Goal: Task Accomplishment & Management: Use online tool/utility

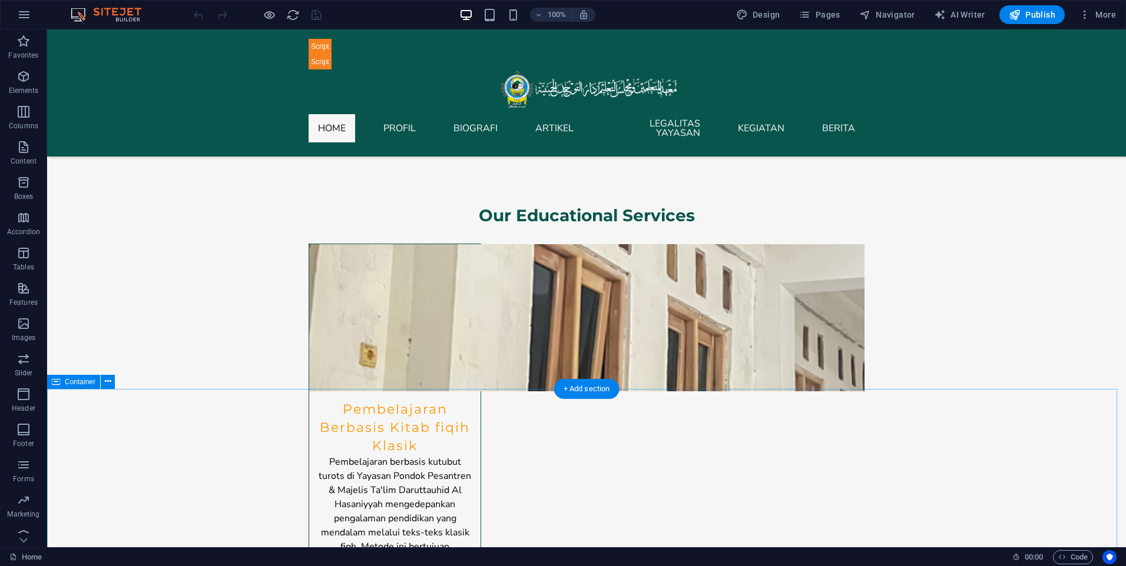
scroll to position [5358, 0]
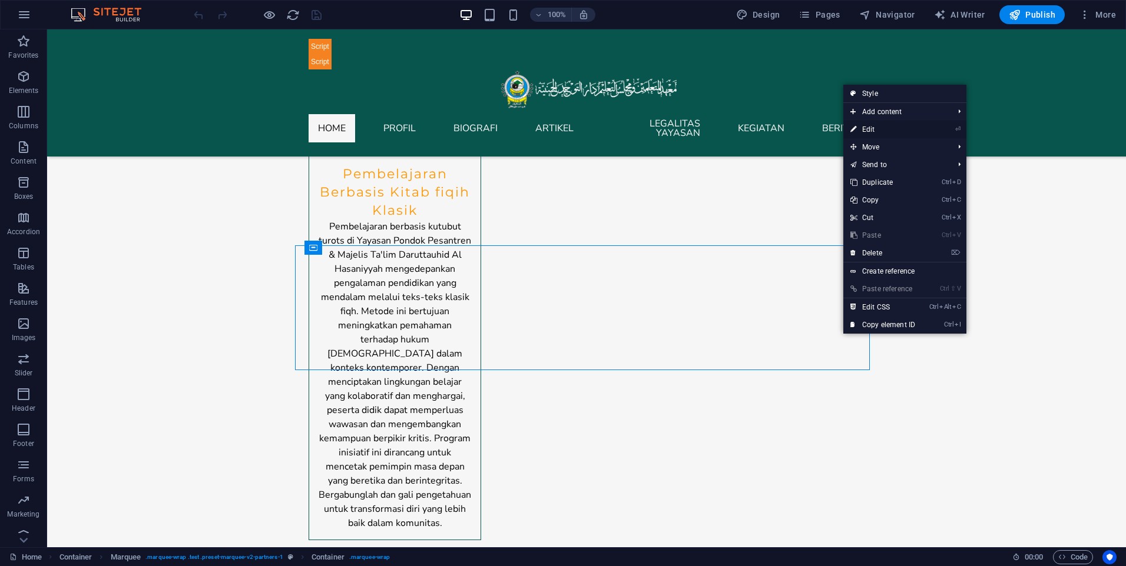
click at [880, 132] on link "⏎ Edit" at bounding box center [882, 130] width 79 height 18
select select "marquee"
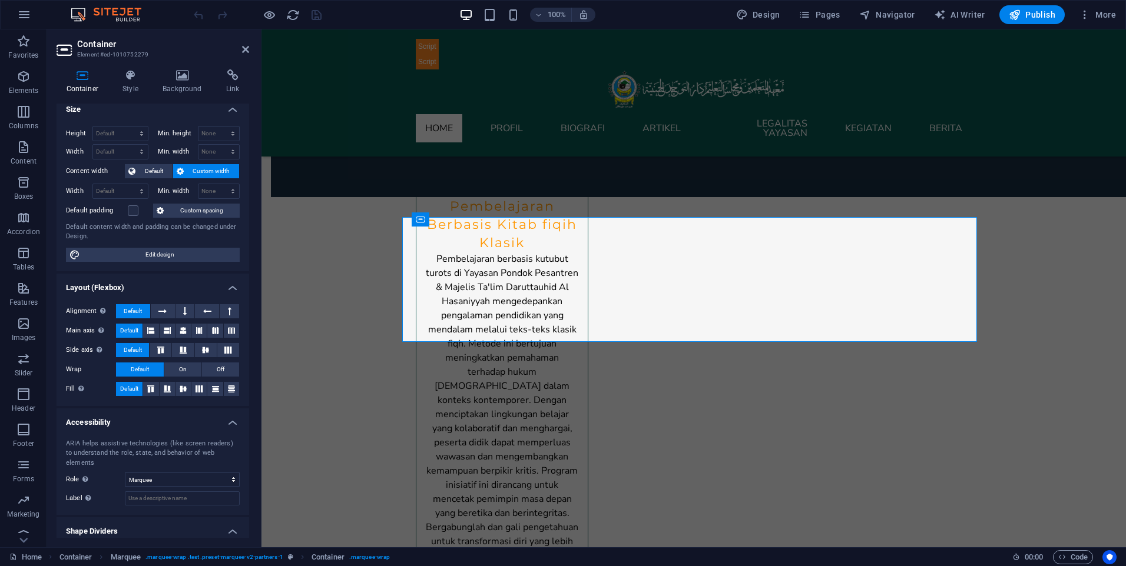
scroll to position [0, 0]
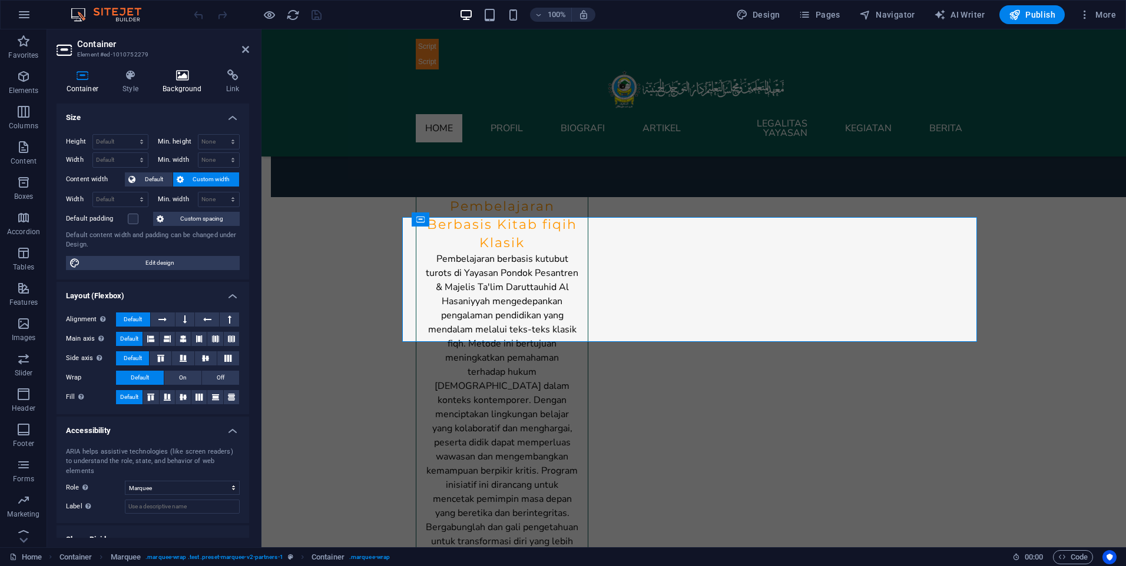
click at [185, 78] on icon at bounding box center [182, 75] width 59 height 12
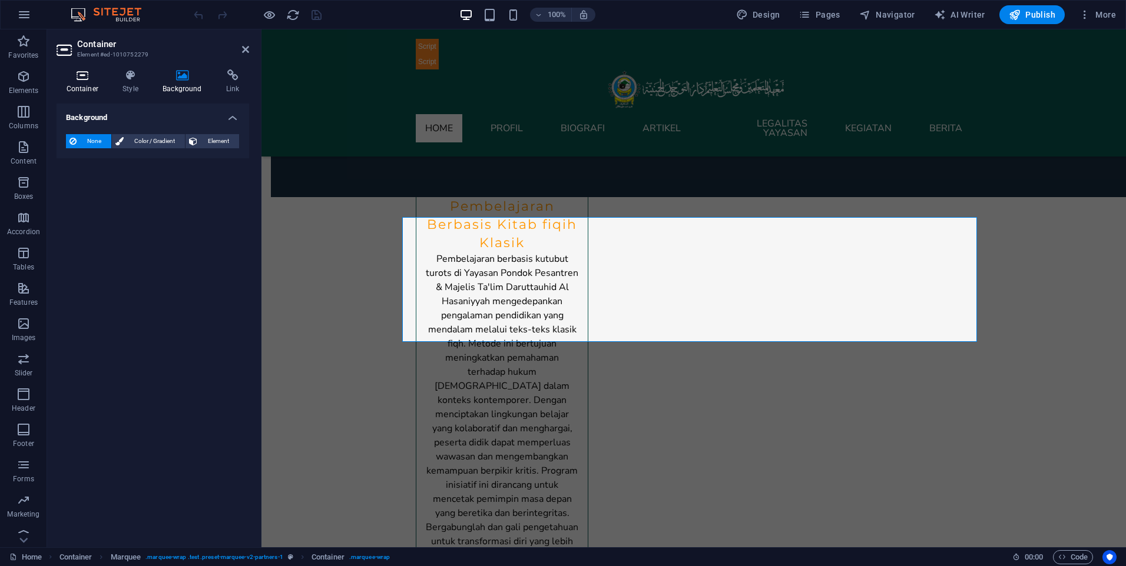
click at [85, 85] on h4 "Container" at bounding box center [85, 81] width 57 height 25
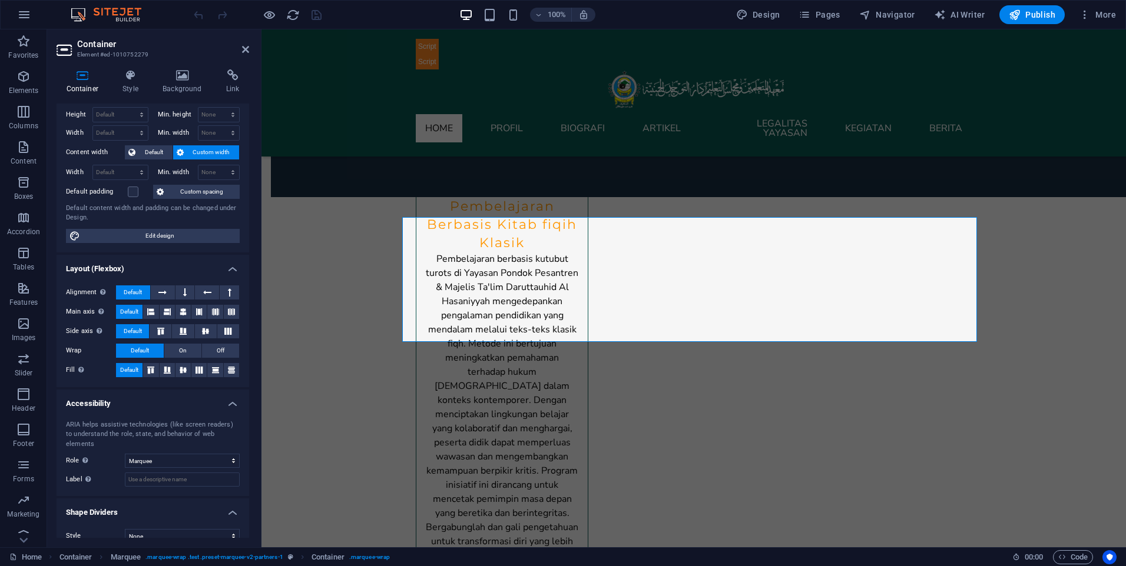
scroll to position [32, 0]
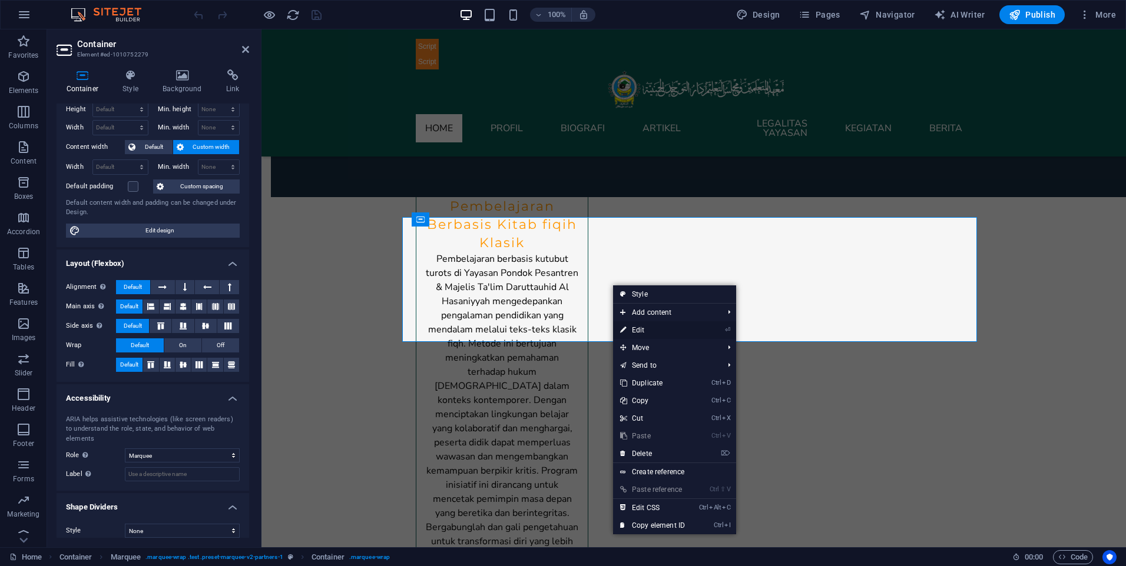
click at [648, 327] on link "⏎ Edit" at bounding box center [652, 331] width 79 height 18
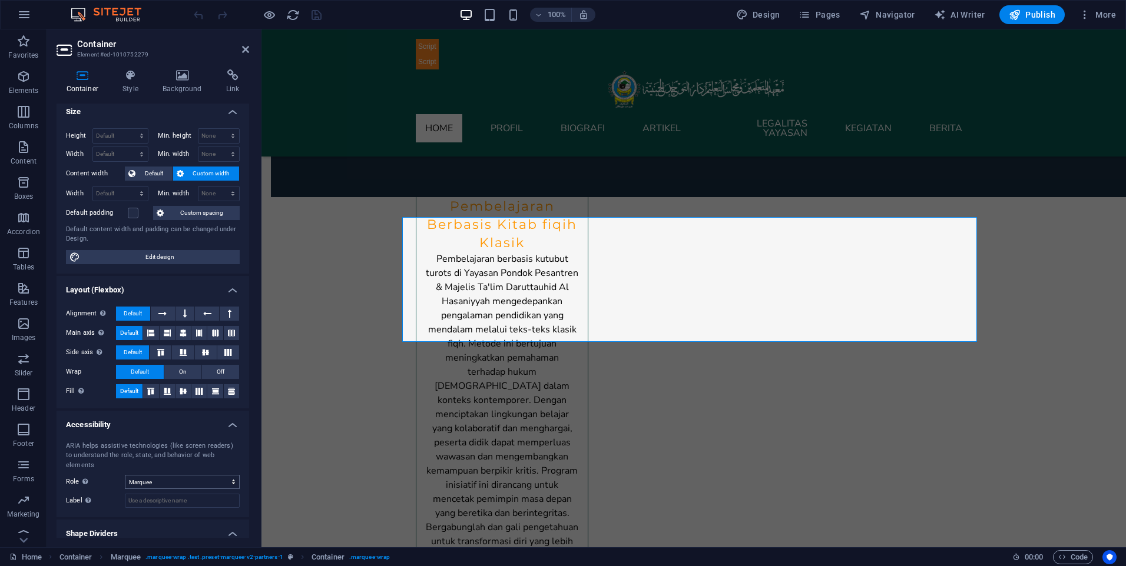
scroll to position [0, 0]
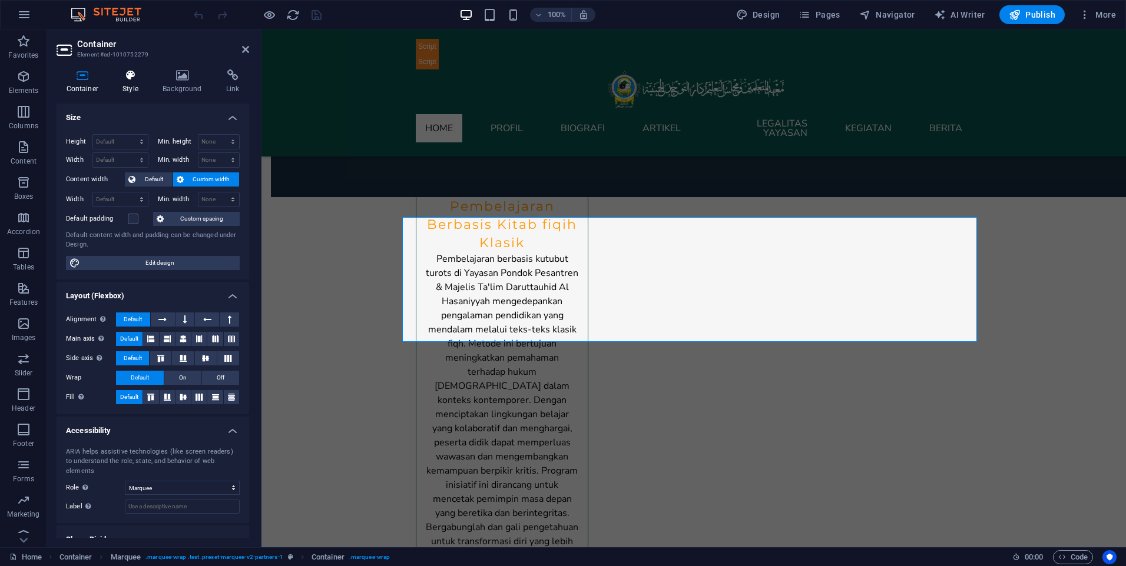
click at [137, 88] on h4 "Style" at bounding box center [133, 81] width 40 height 25
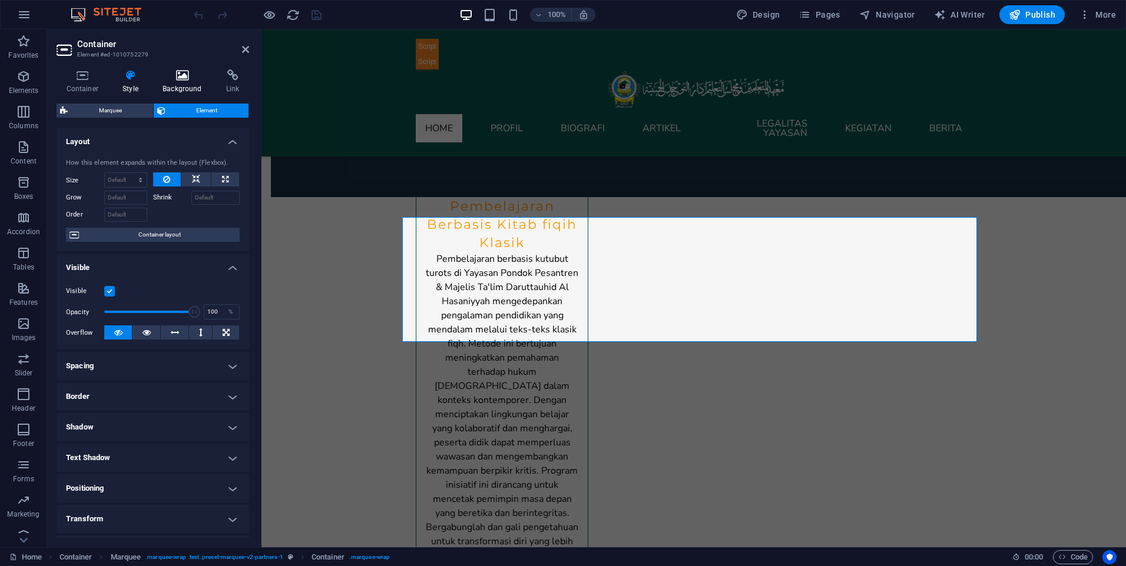
click at [175, 78] on icon at bounding box center [182, 75] width 59 height 12
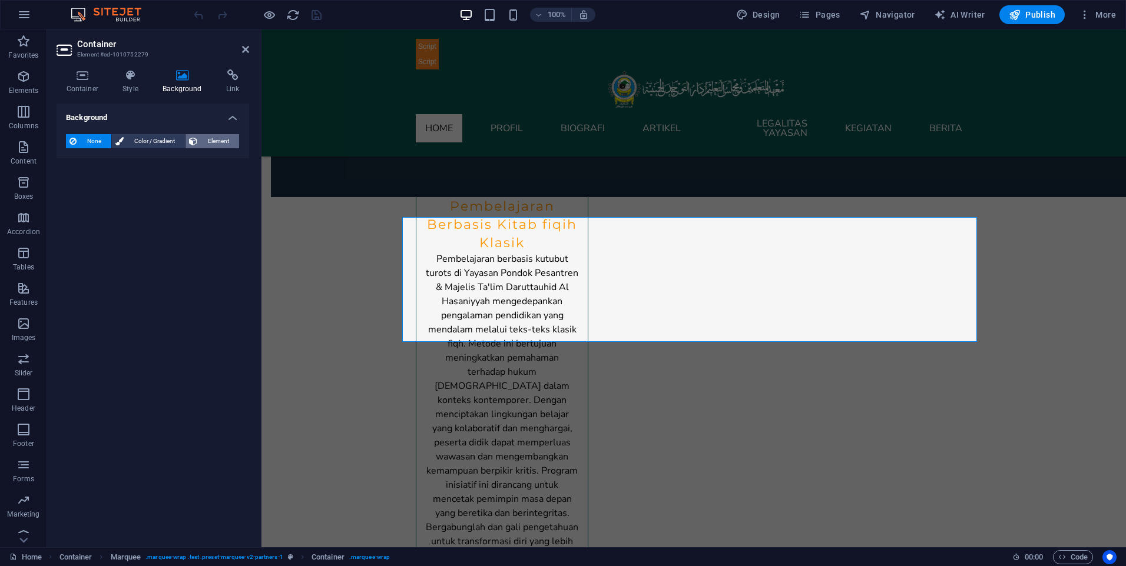
click at [201, 138] on span "Element" at bounding box center [218, 141] width 35 height 14
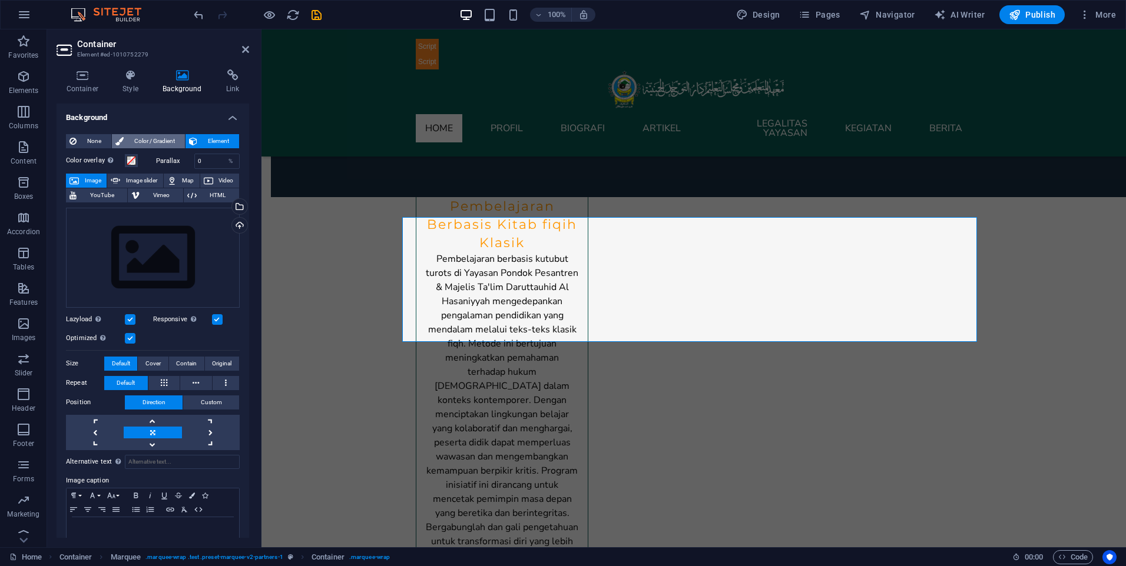
click at [160, 140] on span "Color / Gradient" at bounding box center [154, 141] width 54 height 14
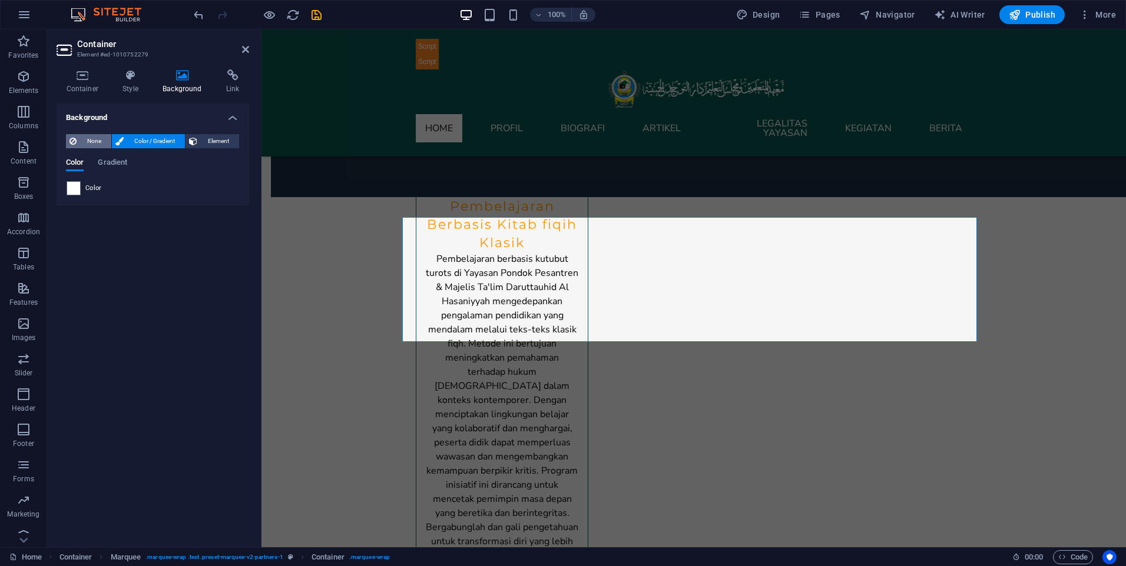
click at [90, 140] on span "None" at bounding box center [94, 141] width 28 height 14
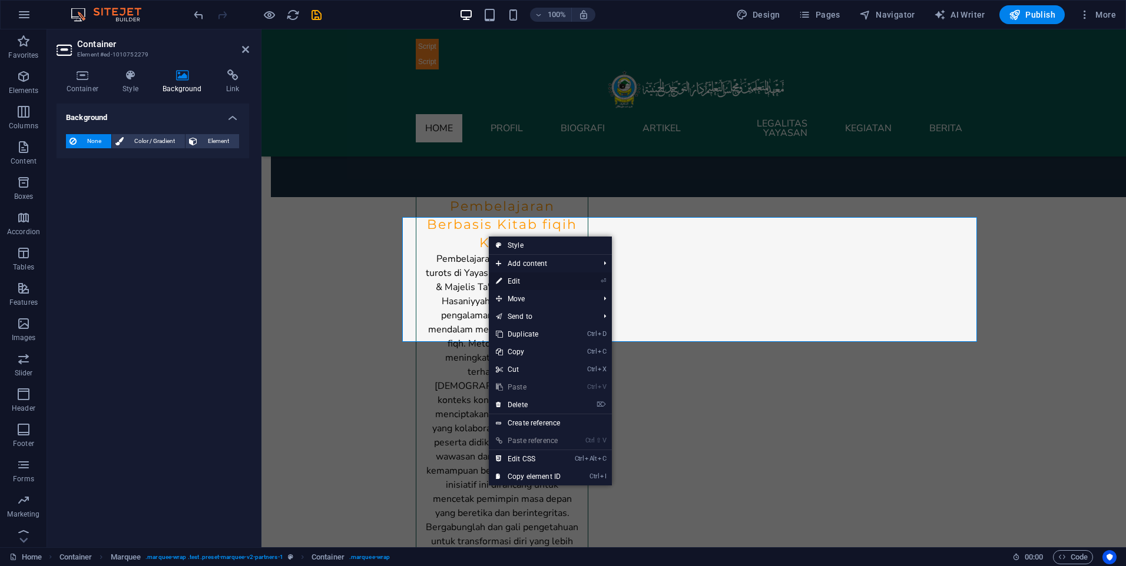
click at [528, 284] on link "⏎ Edit" at bounding box center [528, 282] width 79 height 18
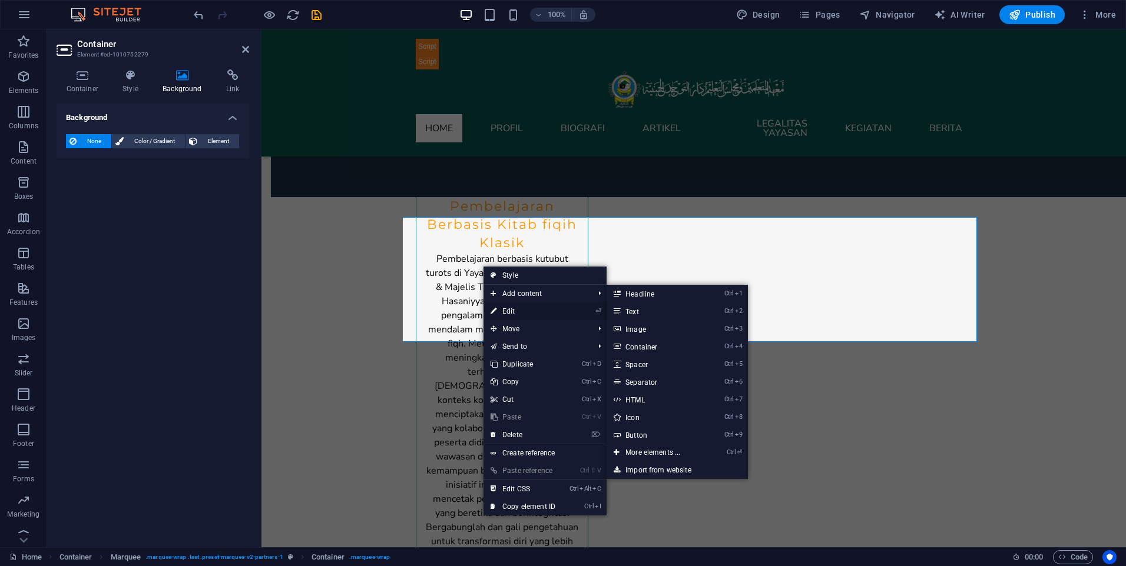
click at [516, 311] on link "⏎ Edit" at bounding box center [522, 312] width 79 height 18
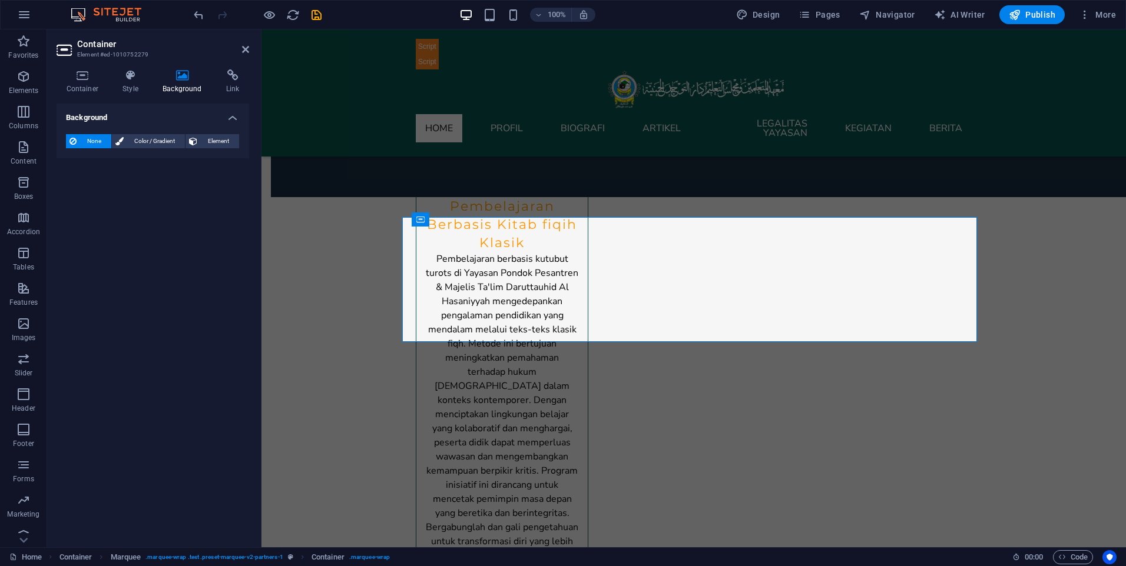
click at [240, 120] on h4 "Background" at bounding box center [153, 114] width 193 height 21
click at [227, 77] on icon at bounding box center [232, 75] width 33 height 12
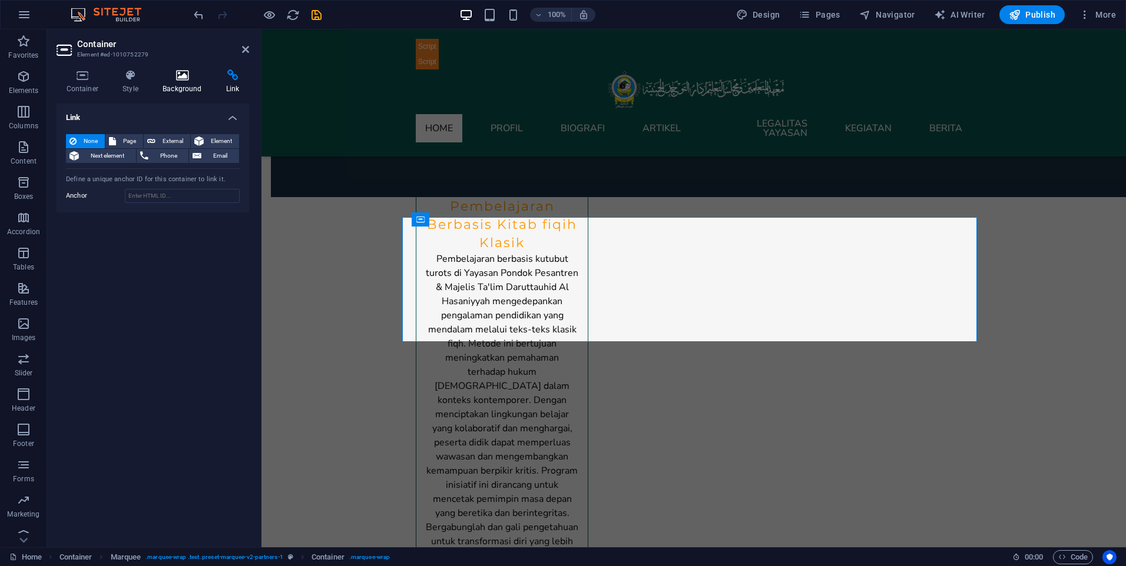
click at [201, 75] on icon at bounding box center [182, 75] width 59 height 12
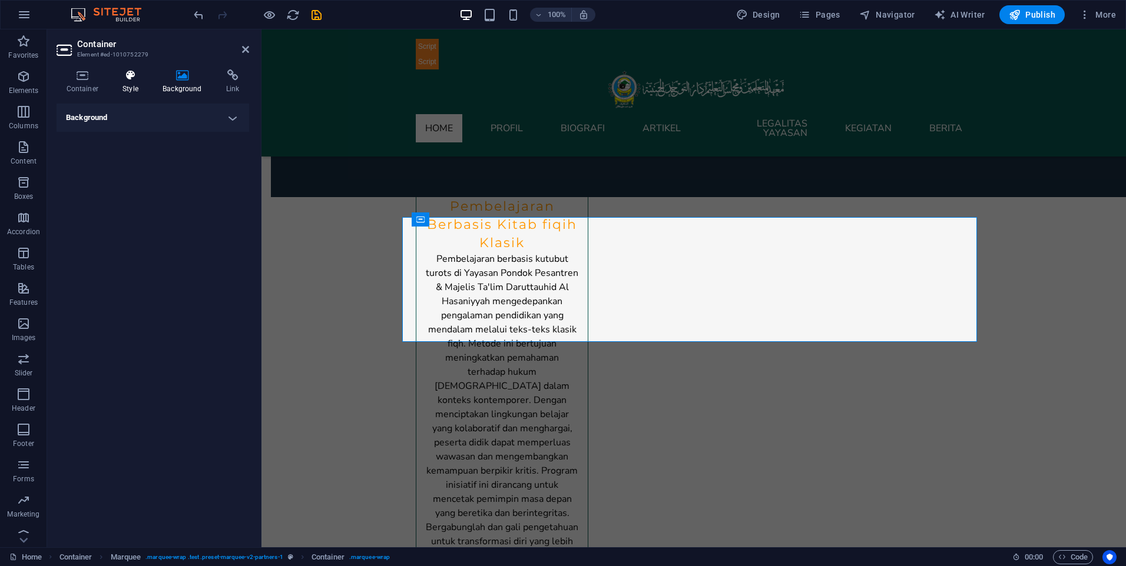
click at [140, 73] on icon at bounding box center [130, 75] width 35 height 12
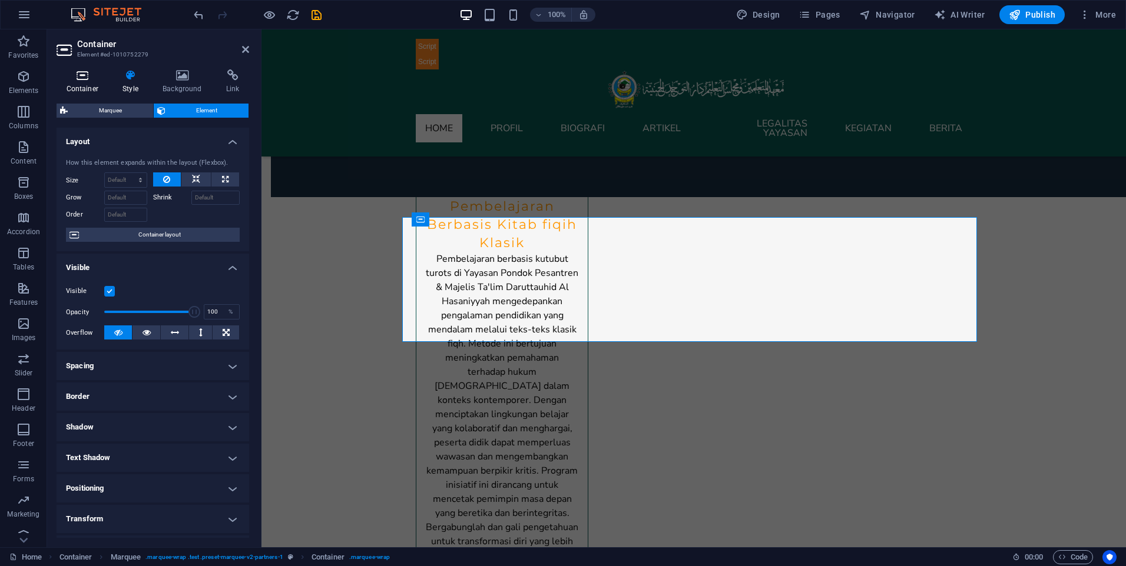
click at [90, 76] on icon at bounding box center [83, 75] width 52 height 12
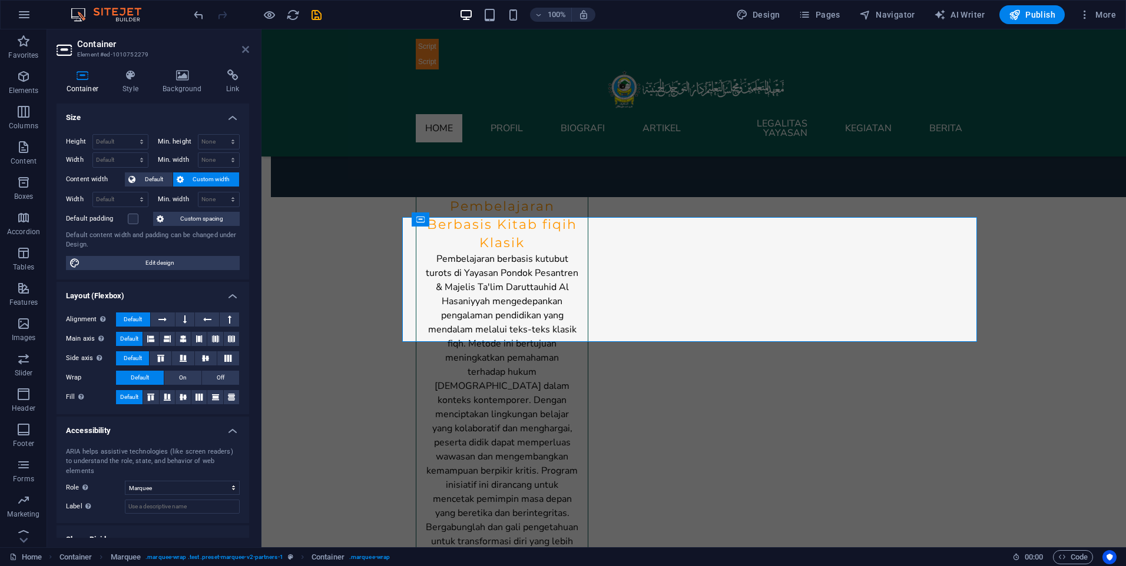
click at [244, 48] on icon at bounding box center [245, 49] width 7 height 9
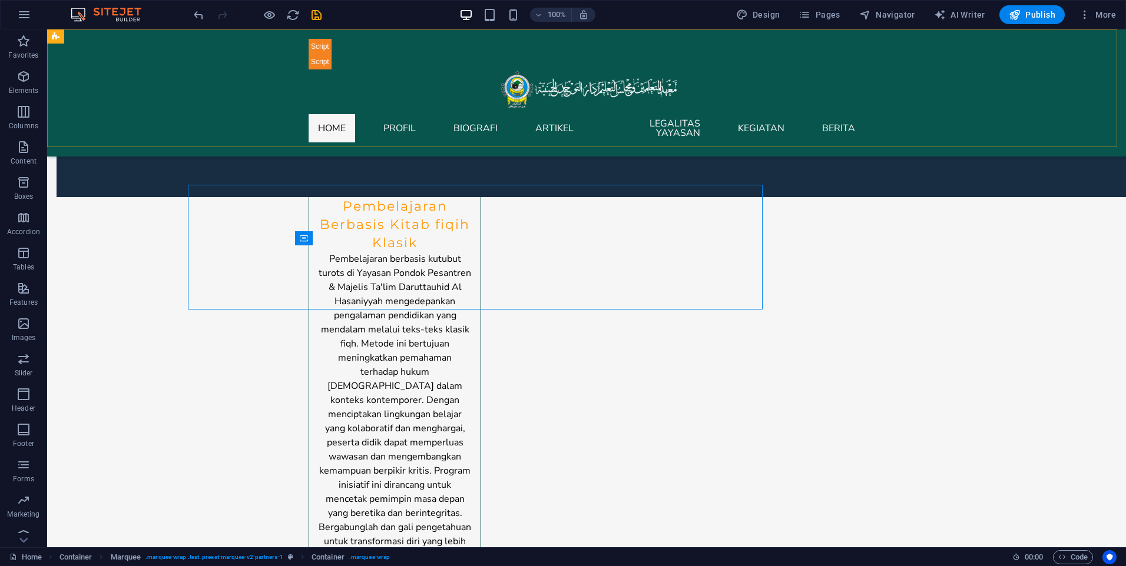
scroll to position [5358, 0]
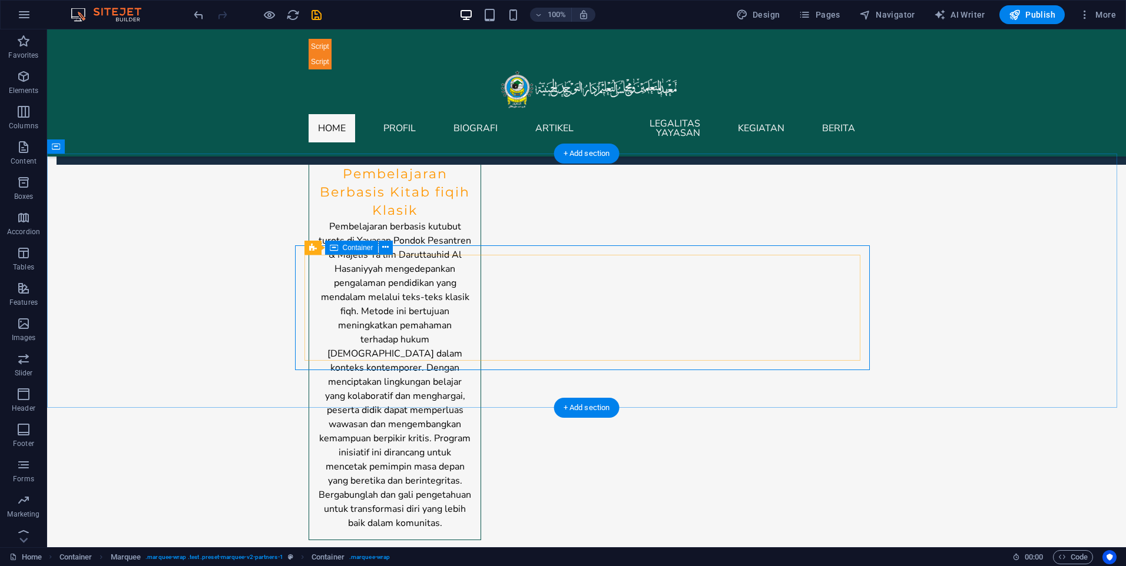
click at [397, 247] on icon at bounding box center [395, 247] width 6 height 12
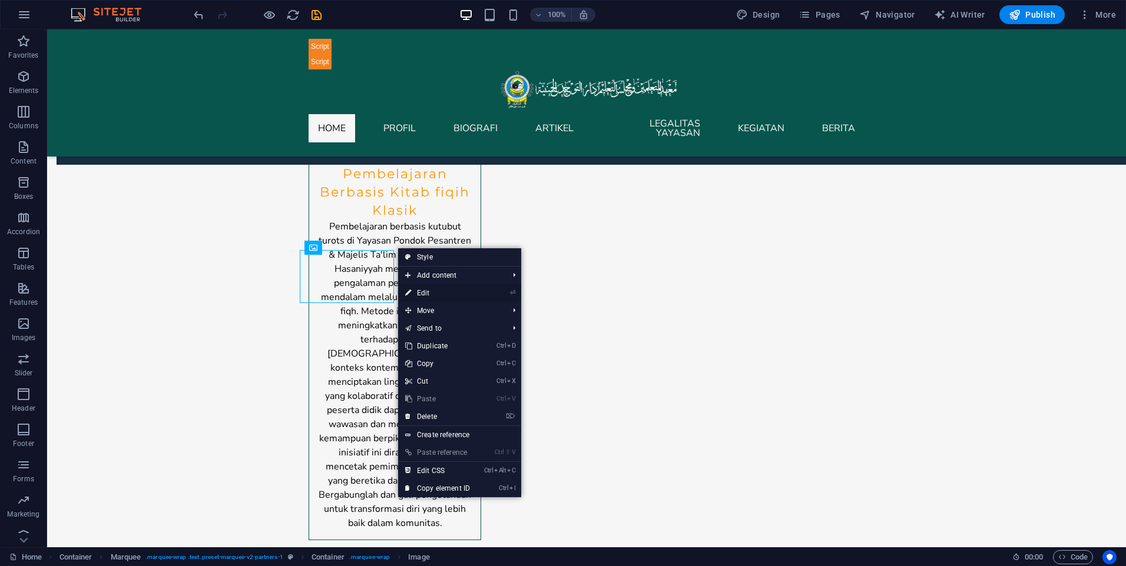
click at [430, 294] on link "⏎ Edit" at bounding box center [437, 293] width 79 height 18
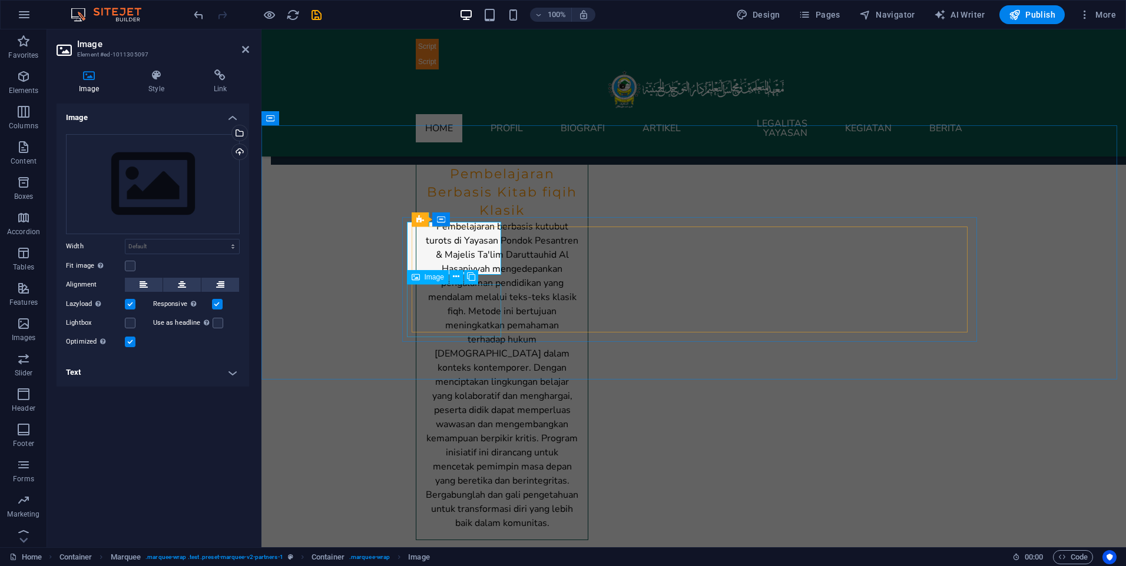
scroll to position [5326, 0]
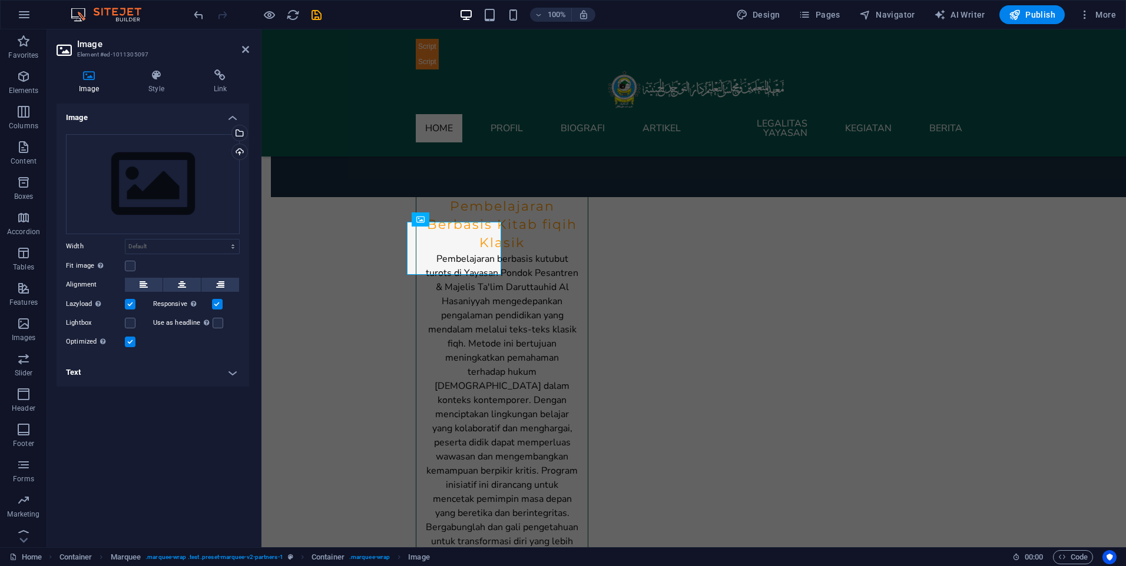
click at [224, 366] on h4 "Text" at bounding box center [153, 373] width 193 height 28
click at [225, 374] on h4 "Text" at bounding box center [153, 369] width 193 height 21
click at [145, 84] on h4 "Style" at bounding box center [158, 81] width 65 height 25
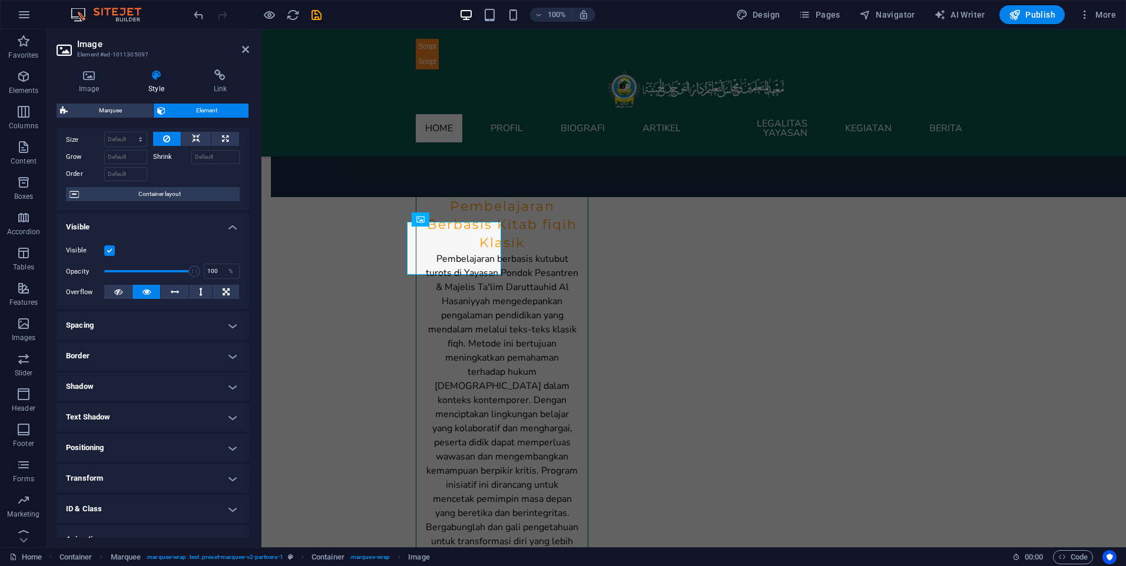
scroll to position [87, 0]
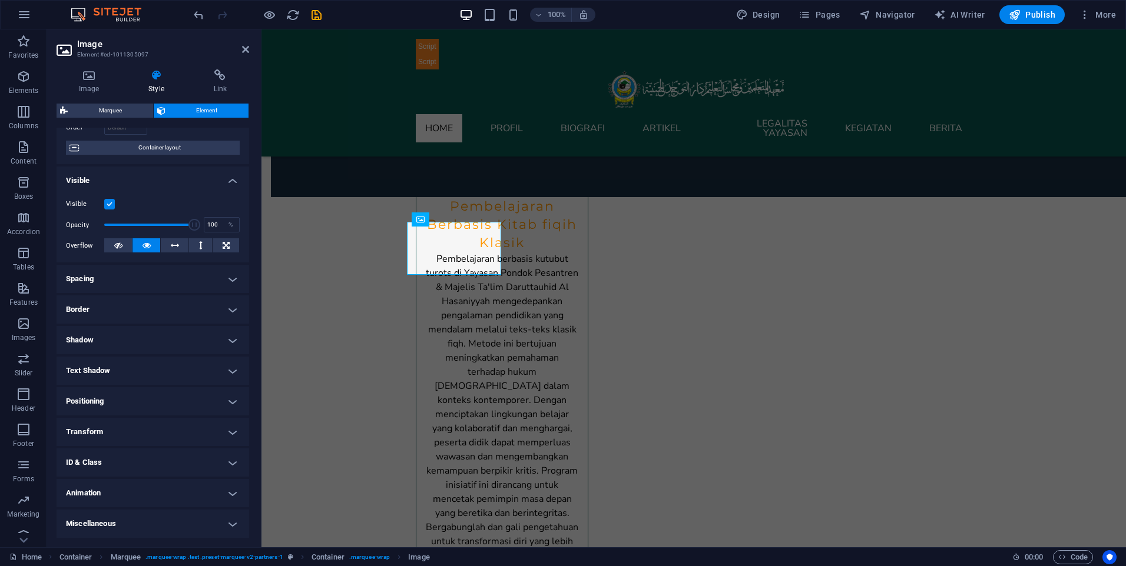
click at [158, 433] on h4 "Transform" at bounding box center [153, 432] width 193 height 28
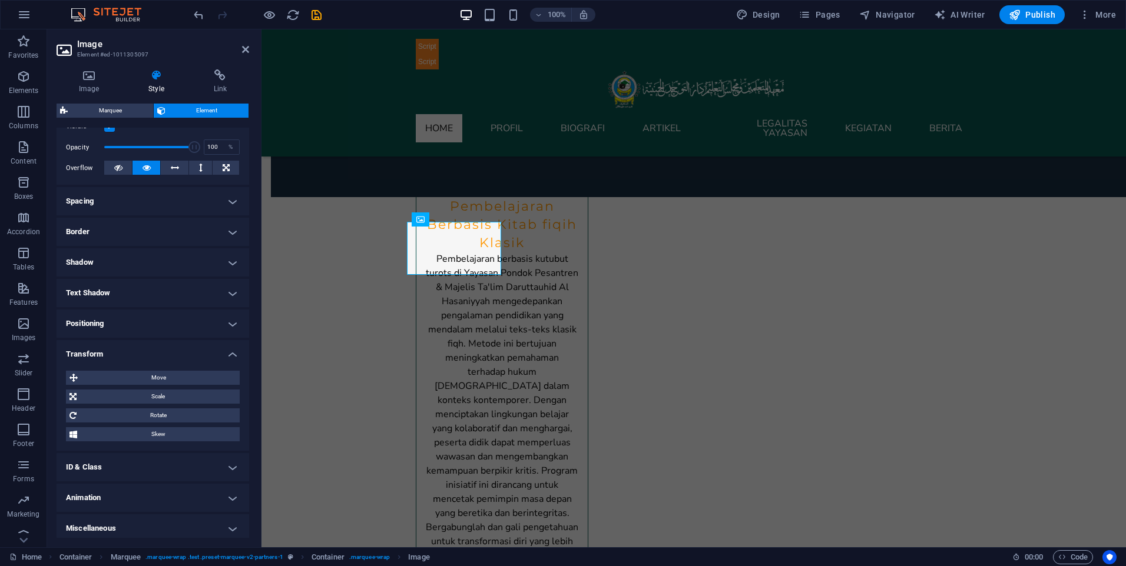
scroll to position [170, 0]
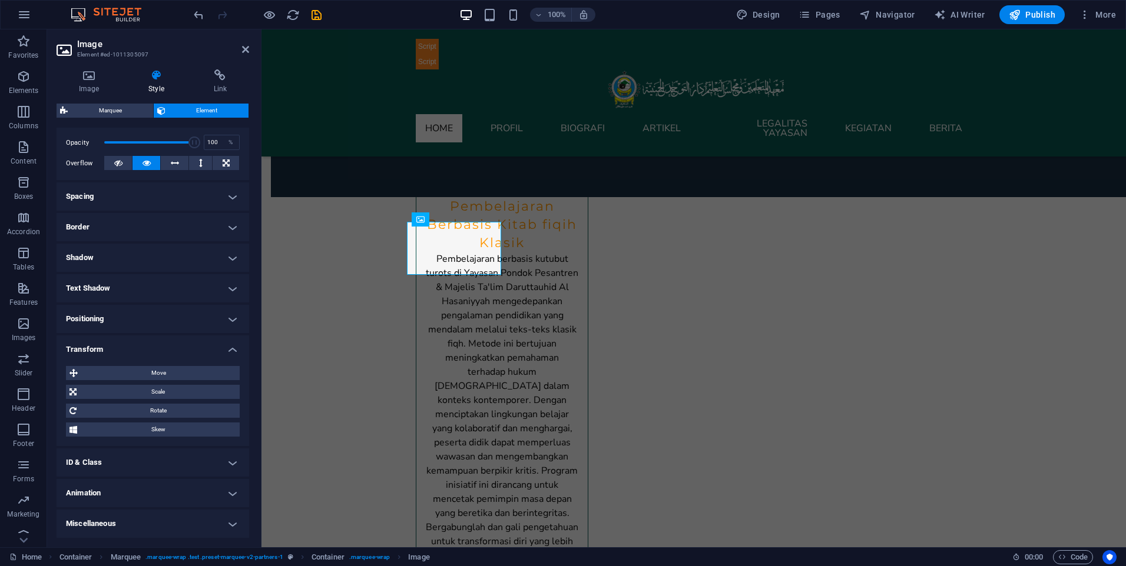
click at [224, 353] on h4 "Transform" at bounding box center [153, 346] width 193 height 21
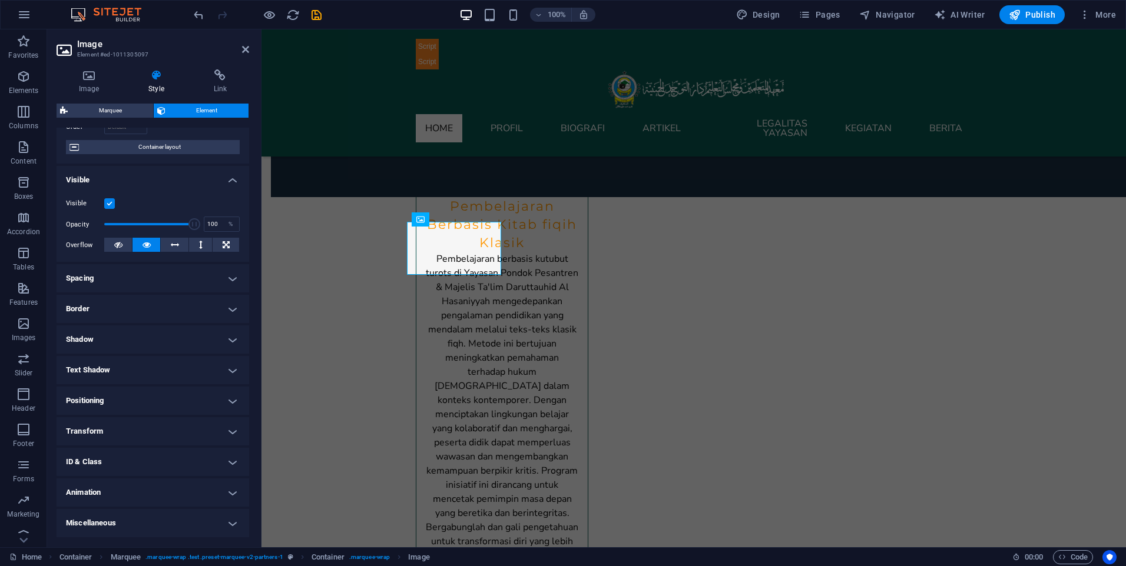
click at [180, 492] on h4 "Animation" at bounding box center [153, 493] width 193 height 28
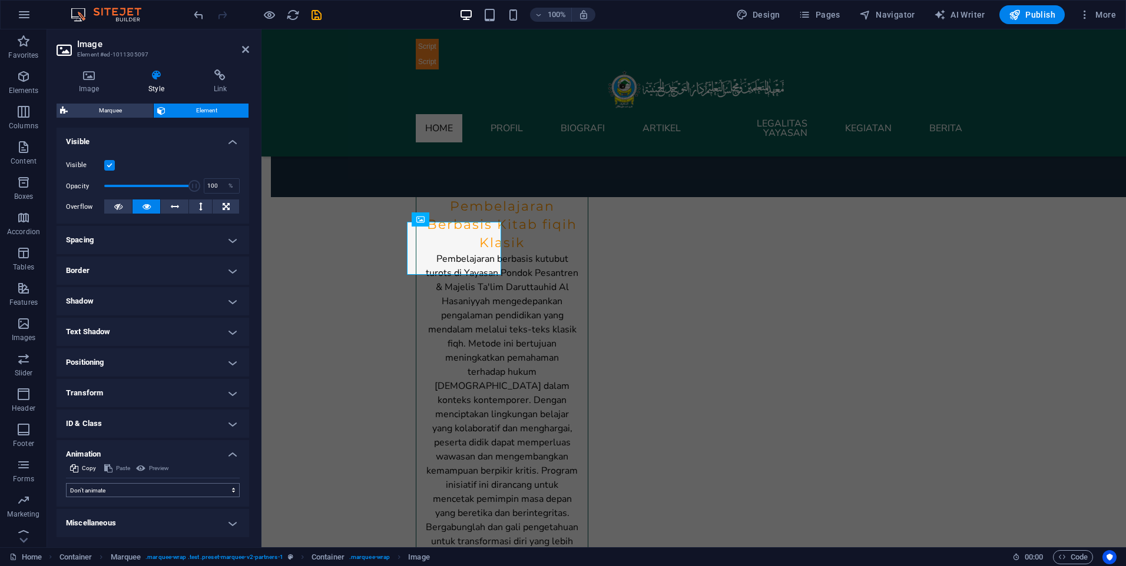
scroll to position [125, 0]
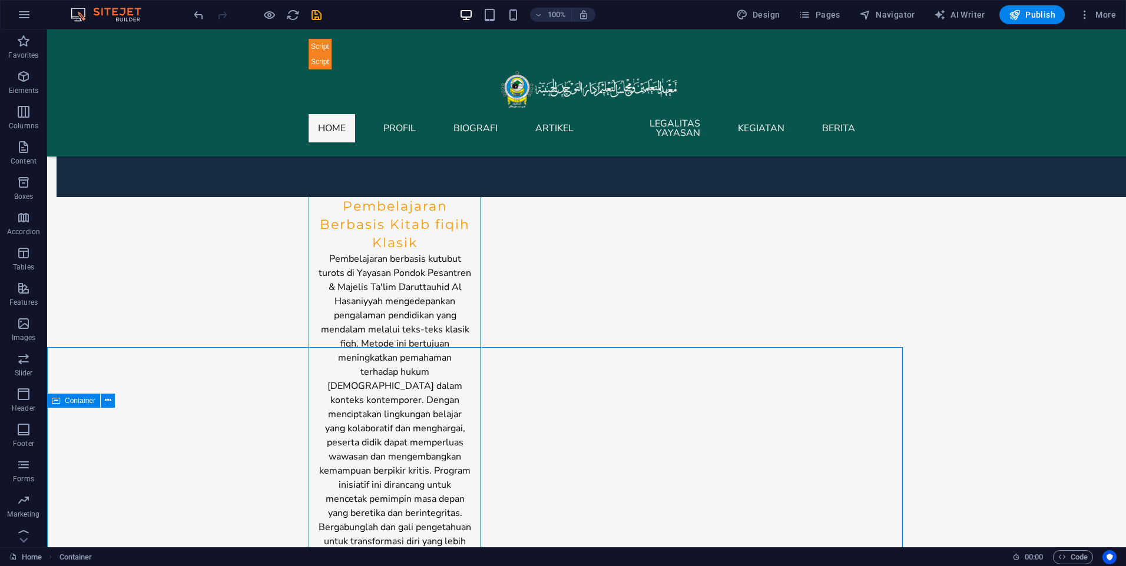
scroll to position [5358, 0]
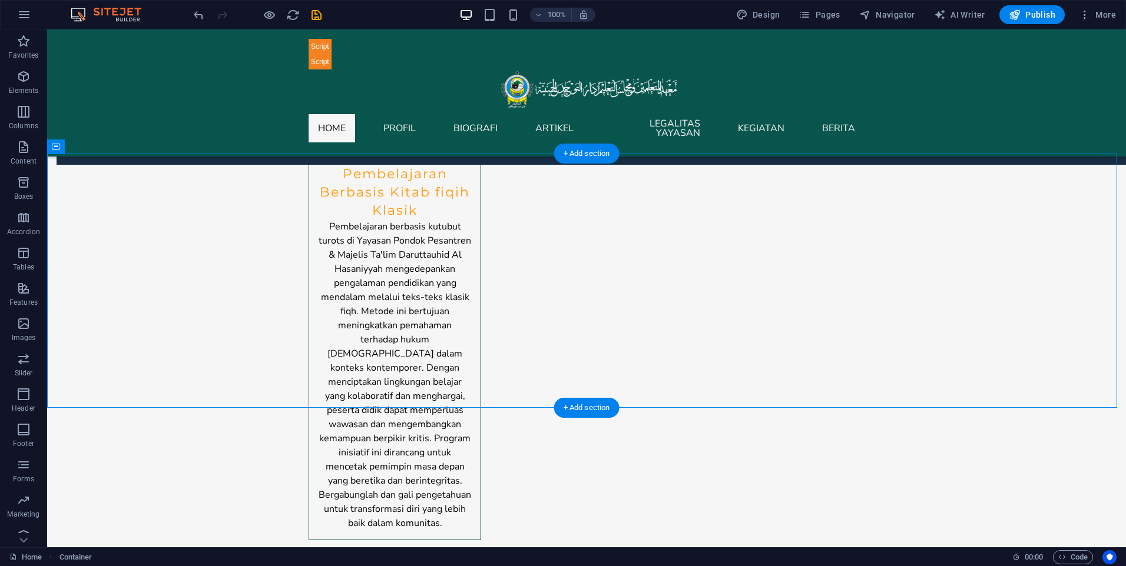
drag, startPoint x: 269, startPoint y: 219, endPoint x: 836, endPoint y: 367, distance: 586.0
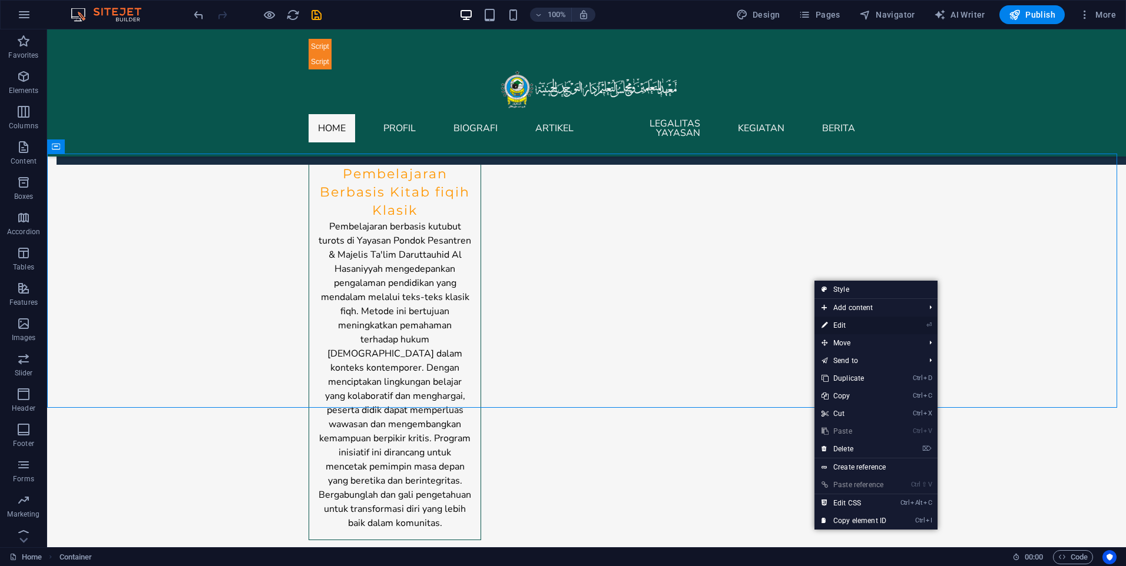
click at [846, 326] on link "⏎ Edit" at bounding box center [853, 326] width 79 height 18
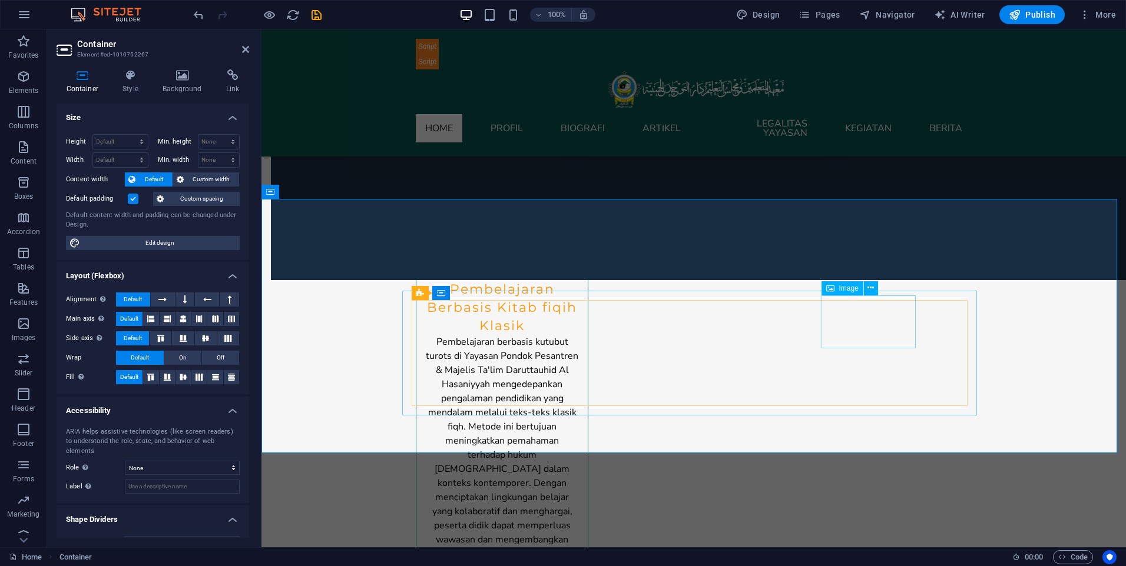
scroll to position [5267, 0]
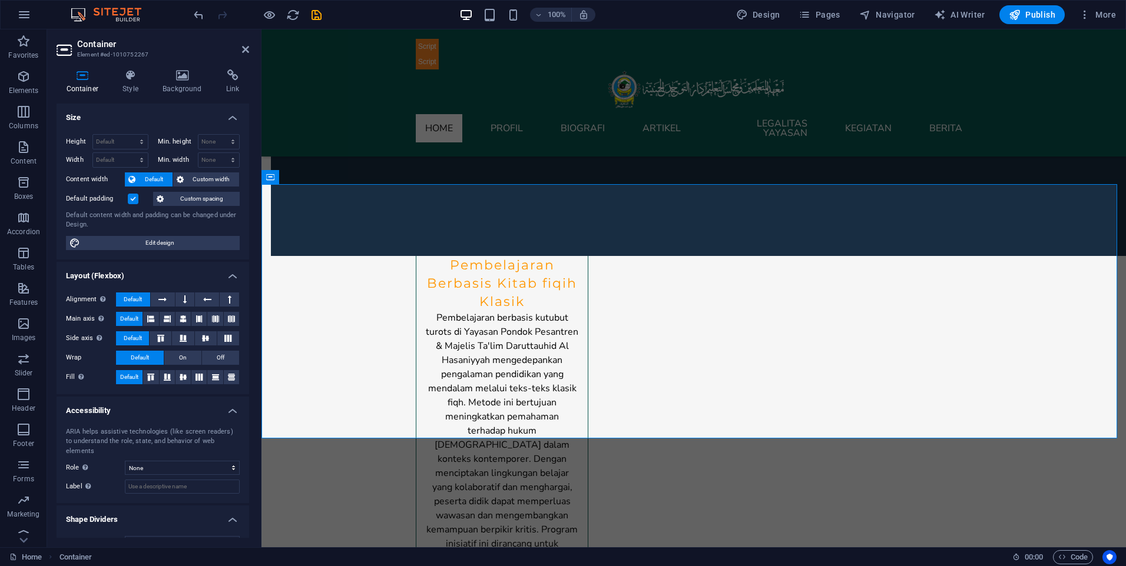
click at [240, 46] on h2 "Container" at bounding box center [163, 44] width 172 height 11
click at [247, 51] on icon at bounding box center [245, 49] width 7 height 9
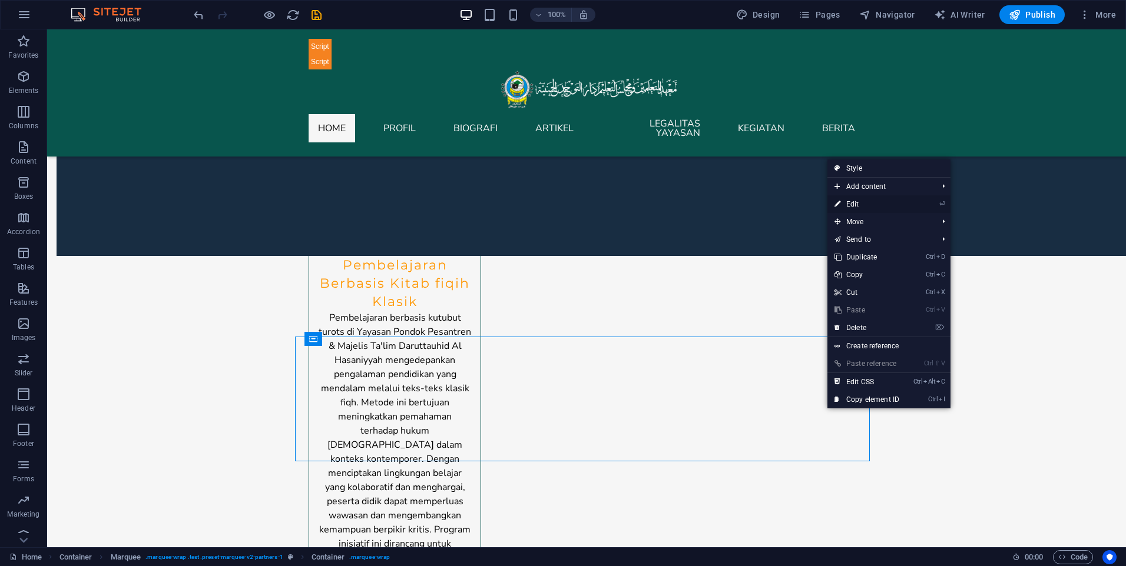
click at [880, 204] on link "⏎ Edit" at bounding box center [866, 204] width 79 height 18
select select "marquee"
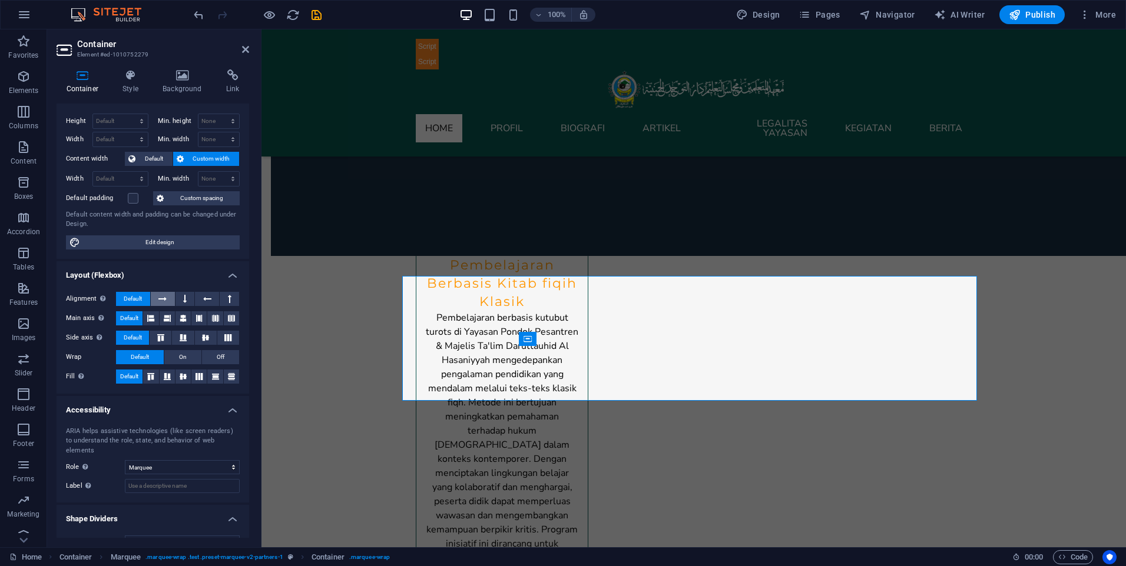
scroll to position [32, 0]
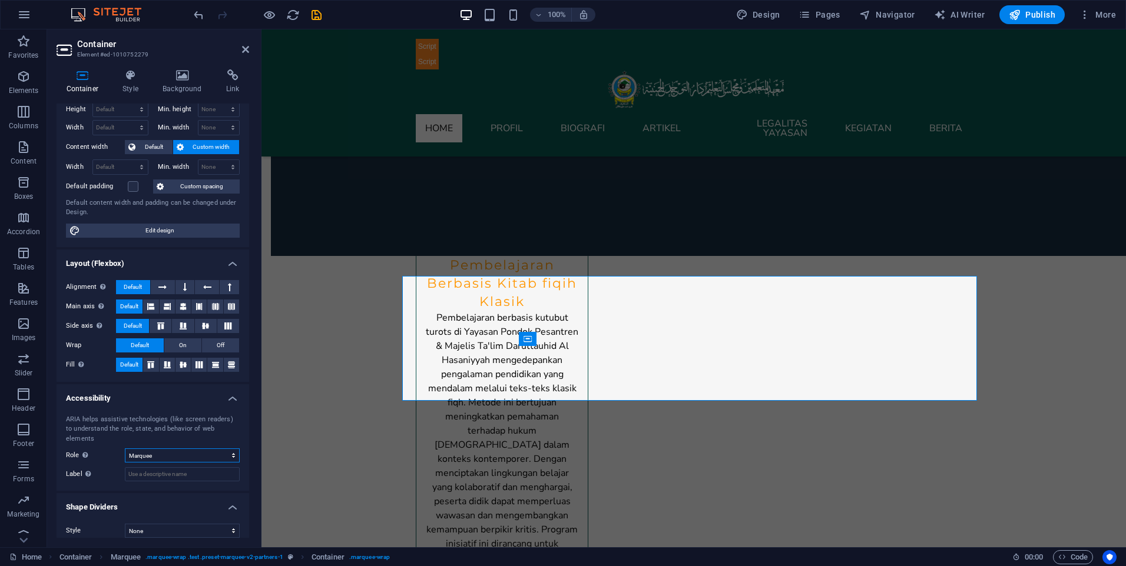
click at [202, 449] on select "None Alert Article Banner Comment Complementary Dialog Footer Header Marquee Pr…" at bounding box center [182, 456] width 115 height 14
click at [205, 449] on select "None Alert Article Banner Comment Complementary Dialog Footer Header Marquee Pr…" at bounding box center [182, 456] width 115 height 14
click at [218, 524] on select "None Triangle Square Diagonal Polygon 1 Polygon 2 Zigzag Multiple Zigzags Waves…" at bounding box center [182, 531] width 115 height 14
click at [135, 79] on icon at bounding box center [130, 75] width 35 height 12
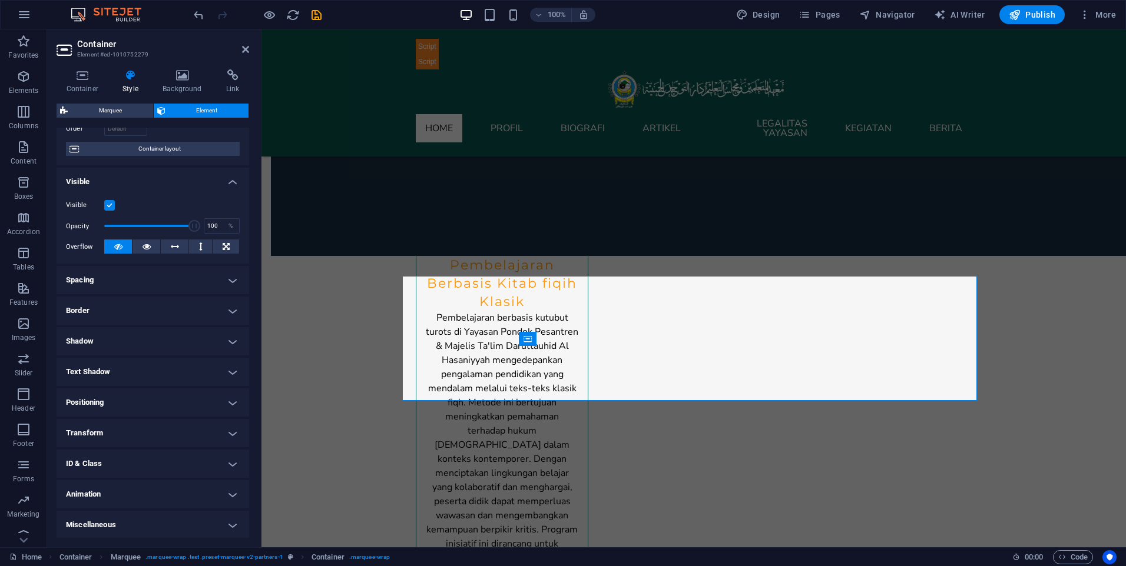
scroll to position [87, 0]
click at [148, 407] on h4 "Positioning" at bounding box center [153, 401] width 193 height 28
click at [148, 407] on h4 "Positioning" at bounding box center [153, 397] width 193 height 21
click at [163, 371] on h4 "Text Shadow" at bounding box center [153, 371] width 193 height 28
click at [163, 371] on h4 "Text Shadow" at bounding box center [153, 367] width 193 height 21
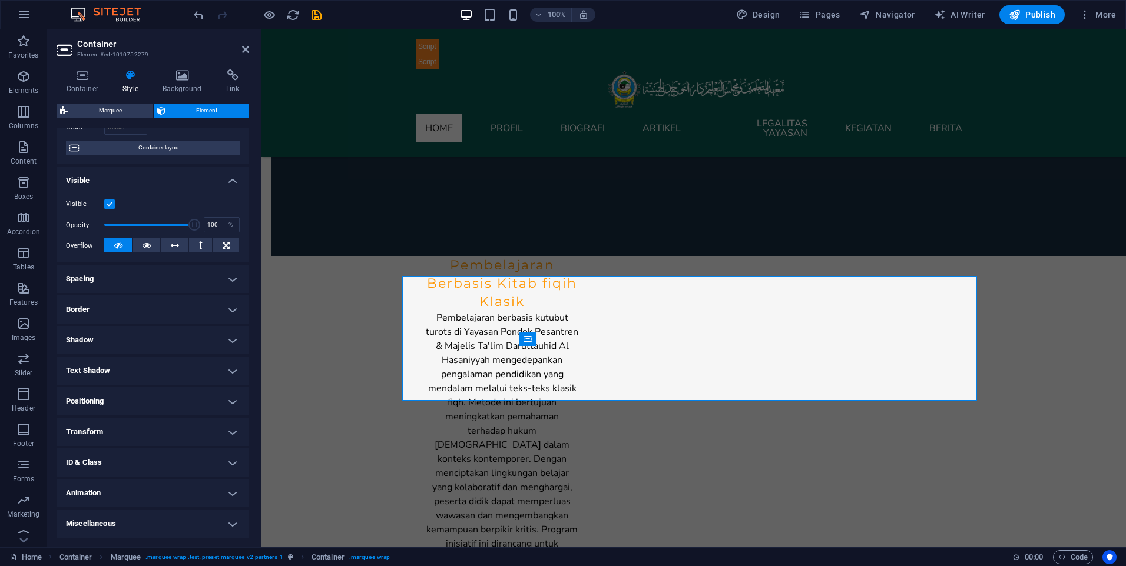
click at [178, 343] on h4 "Shadow" at bounding box center [153, 340] width 193 height 28
click at [178, 343] on h4 "Shadow" at bounding box center [153, 336] width 193 height 21
click at [191, 303] on h4 "Border" at bounding box center [153, 310] width 193 height 28
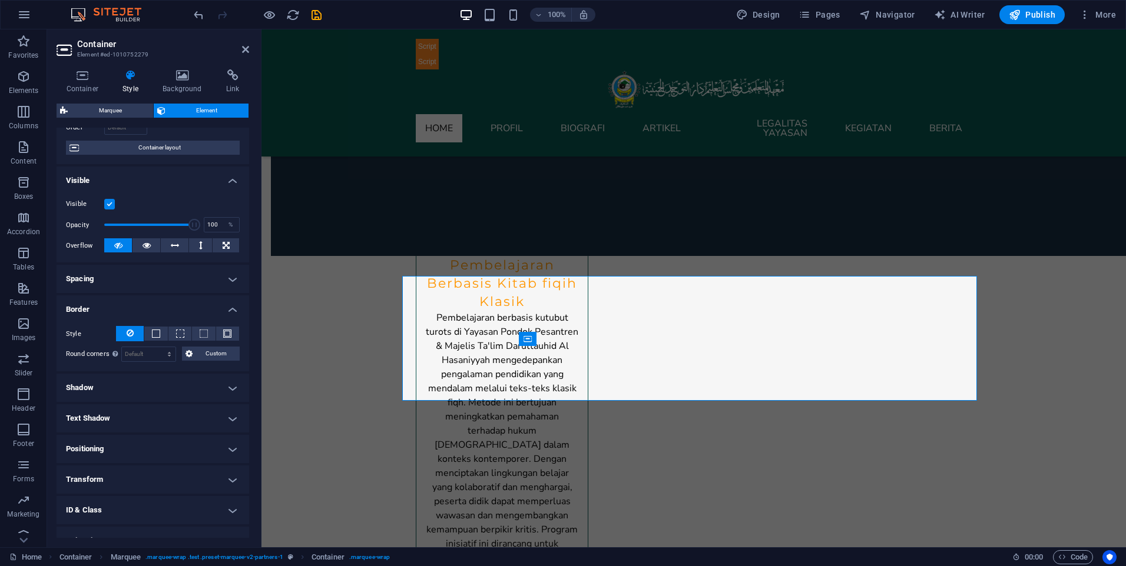
click at [191, 303] on h4 "Border" at bounding box center [153, 306] width 193 height 21
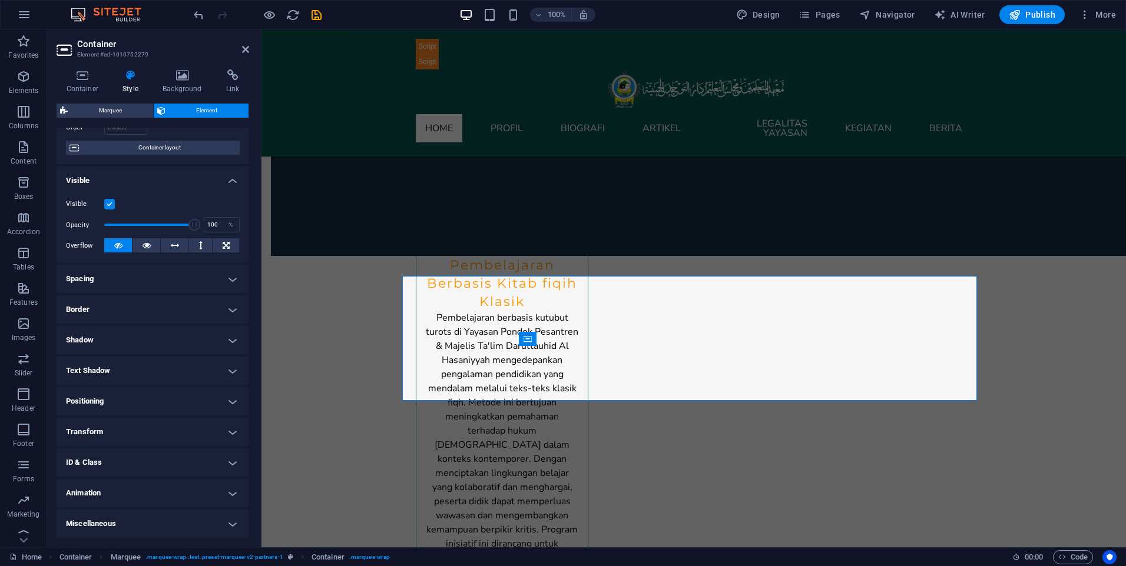
click at [197, 285] on h4 "Spacing" at bounding box center [153, 279] width 193 height 28
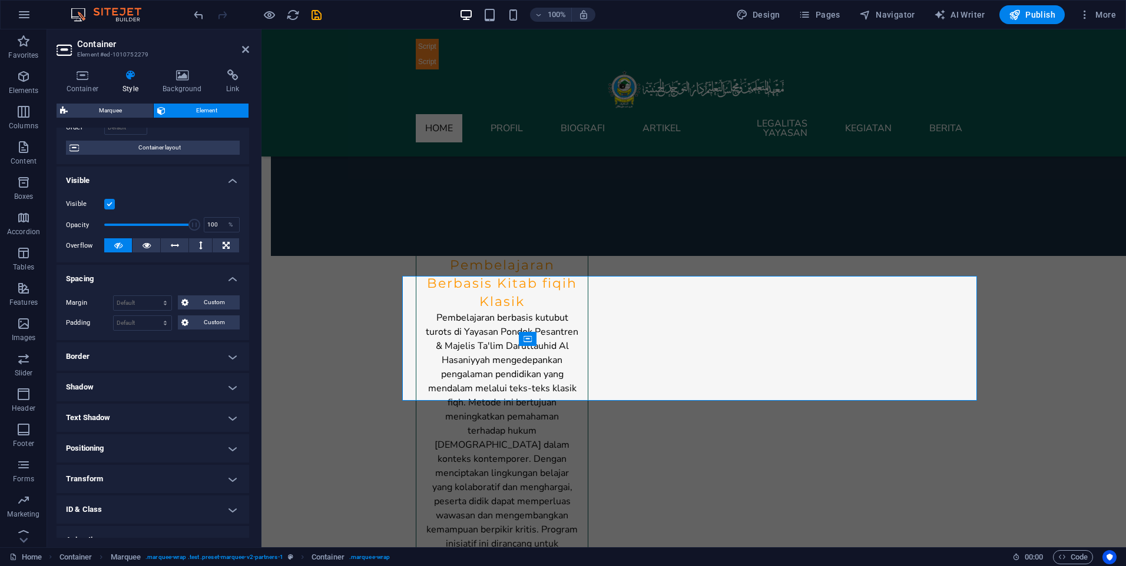
click at [197, 285] on h4 "Spacing" at bounding box center [153, 275] width 193 height 21
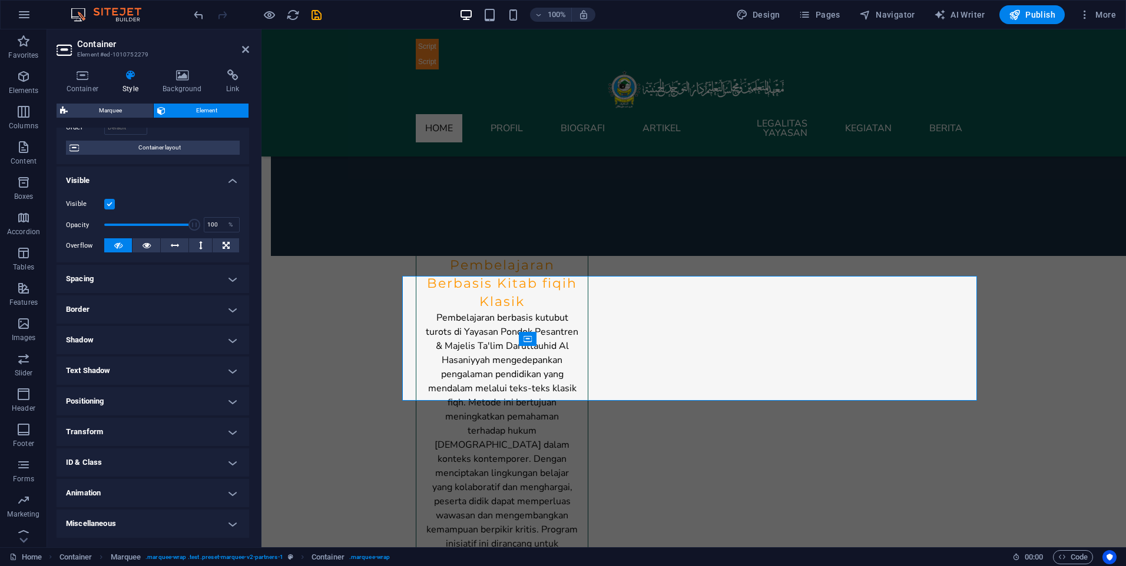
click at [161, 433] on h4 "Transform" at bounding box center [153, 432] width 193 height 28
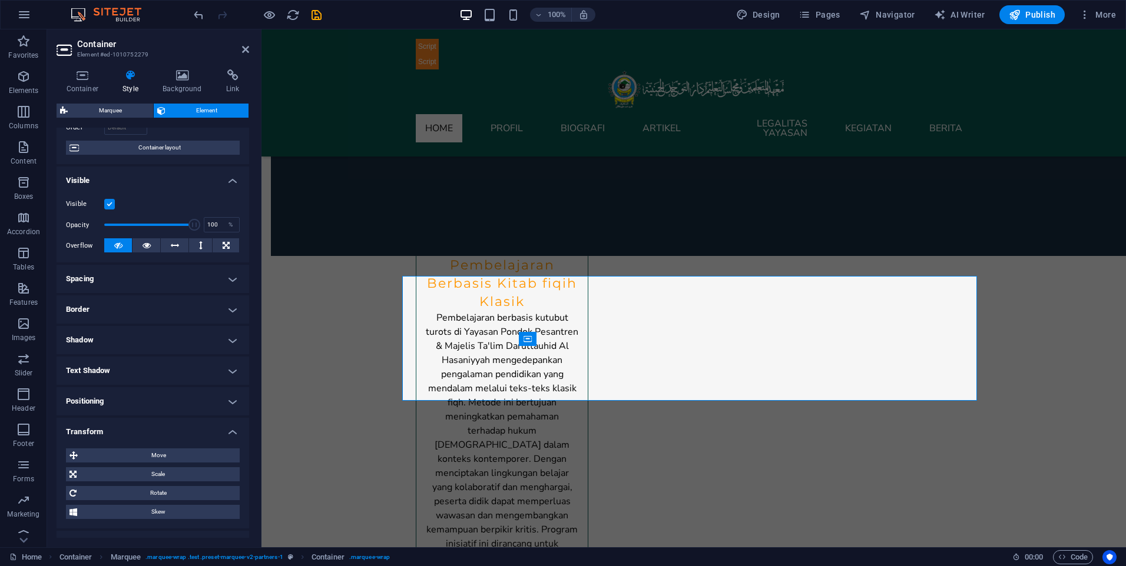
click at [161, 433] on h4 "Transform" at bounding box center [153, 428] width 193 height 21
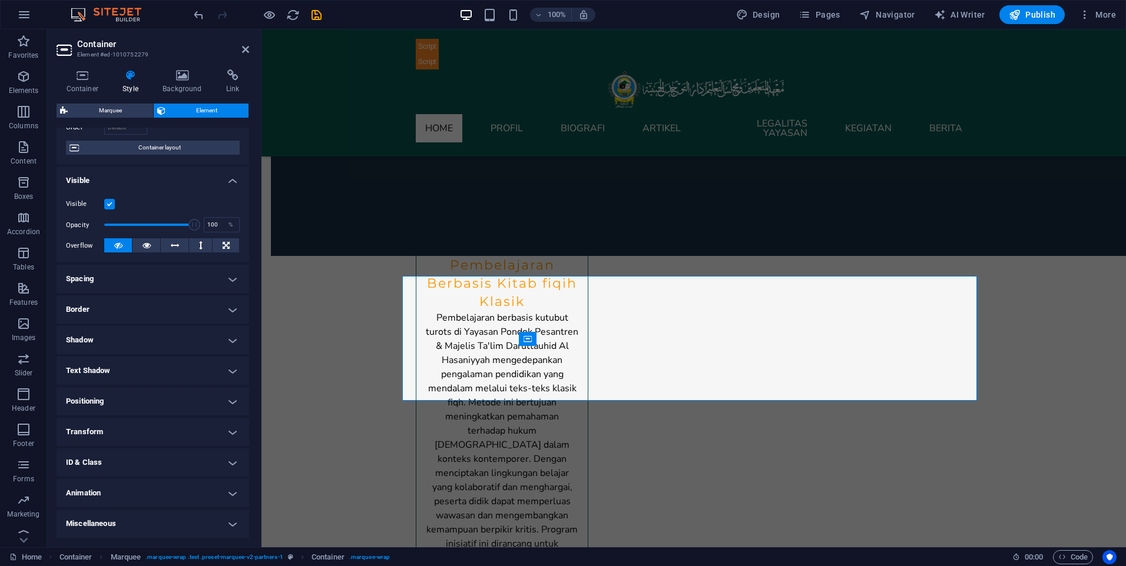
click at [153, 494] on h4 "Animation" at bounding box center [153, 493] width 193 height 28
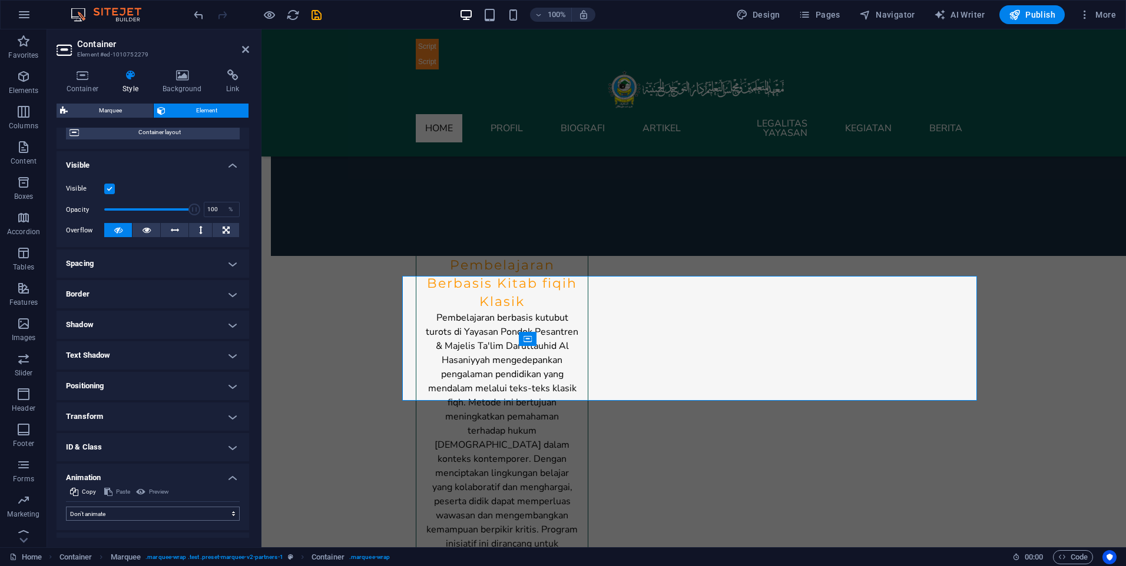
scroll to position [125, 0]
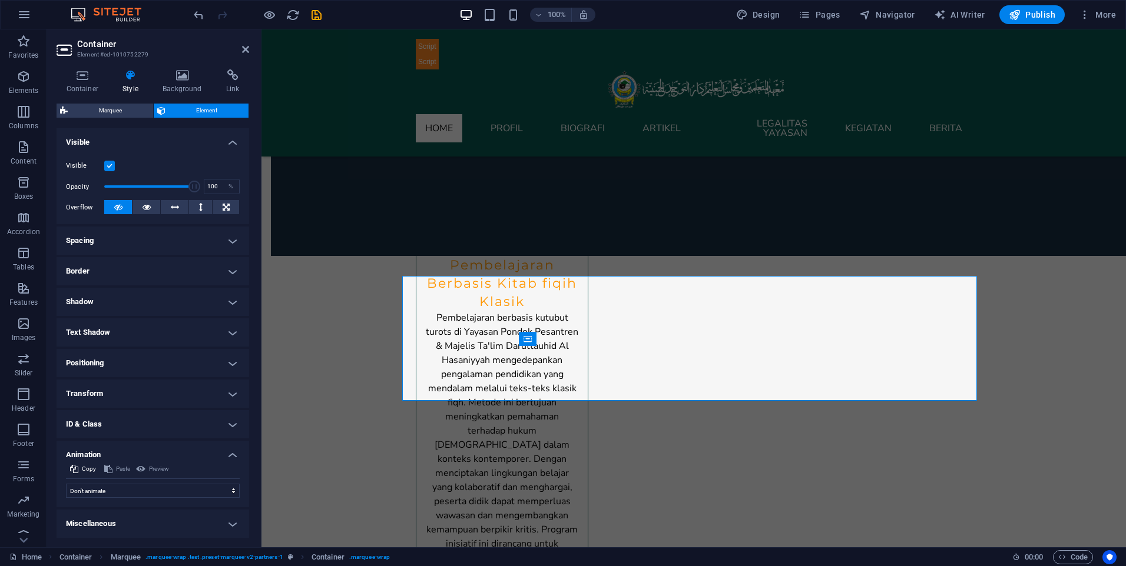
click at [179, 516] on h4 "Miscellaneous" at bounding box center [153, 524] width 193 height 28
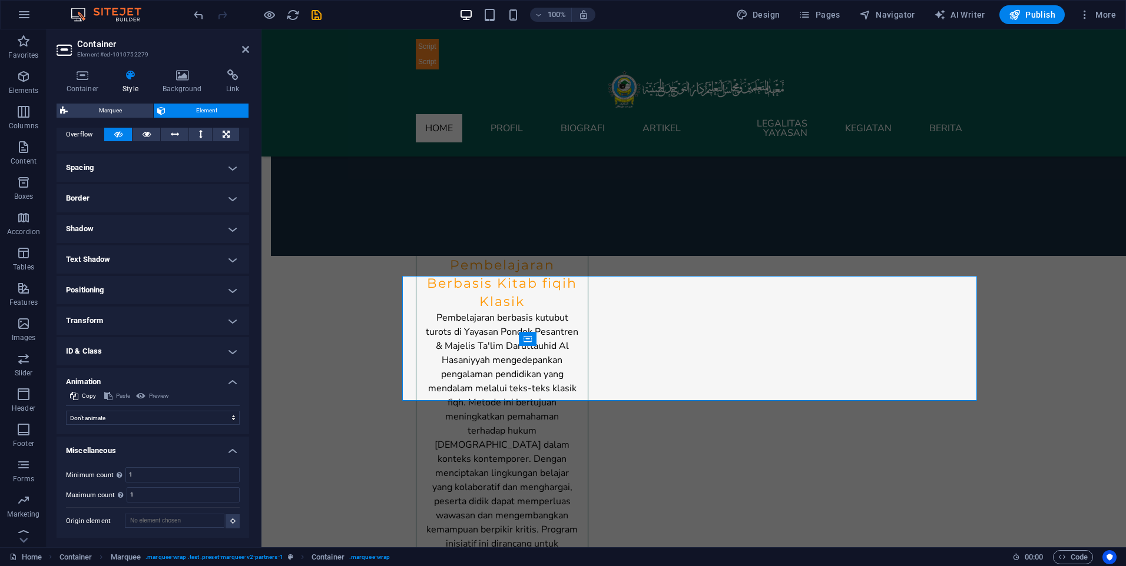
click at [233, 443] on h4 "Miscellaneous" at bounding box center [153, 447] width 193 height 21
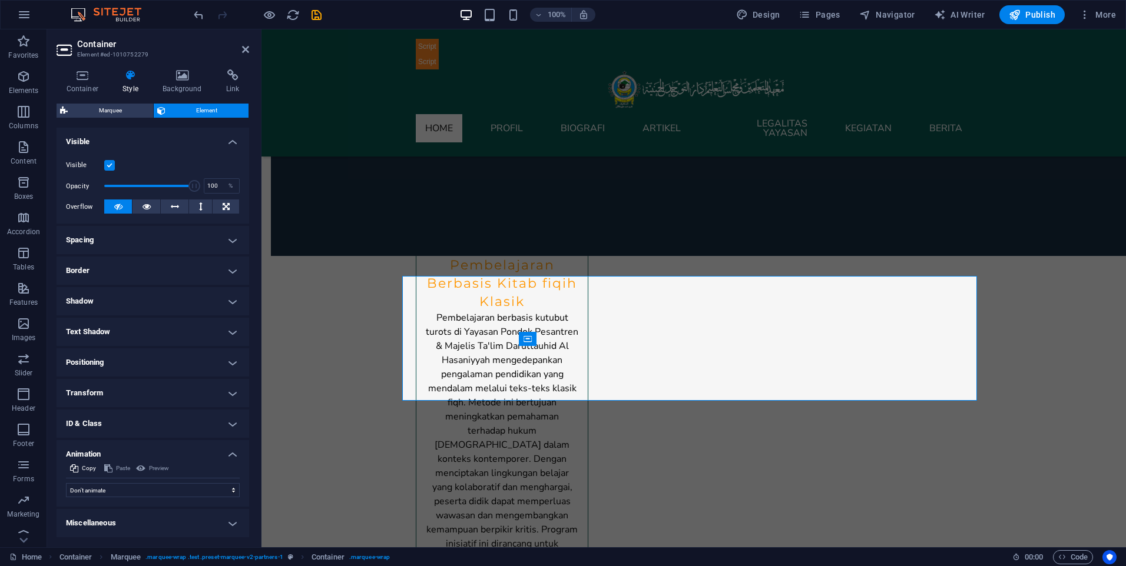
scroll to position [126, 0]
click at [234, 454] on h4 "Animation" at bounding box center [153, 450] width 193 height 21
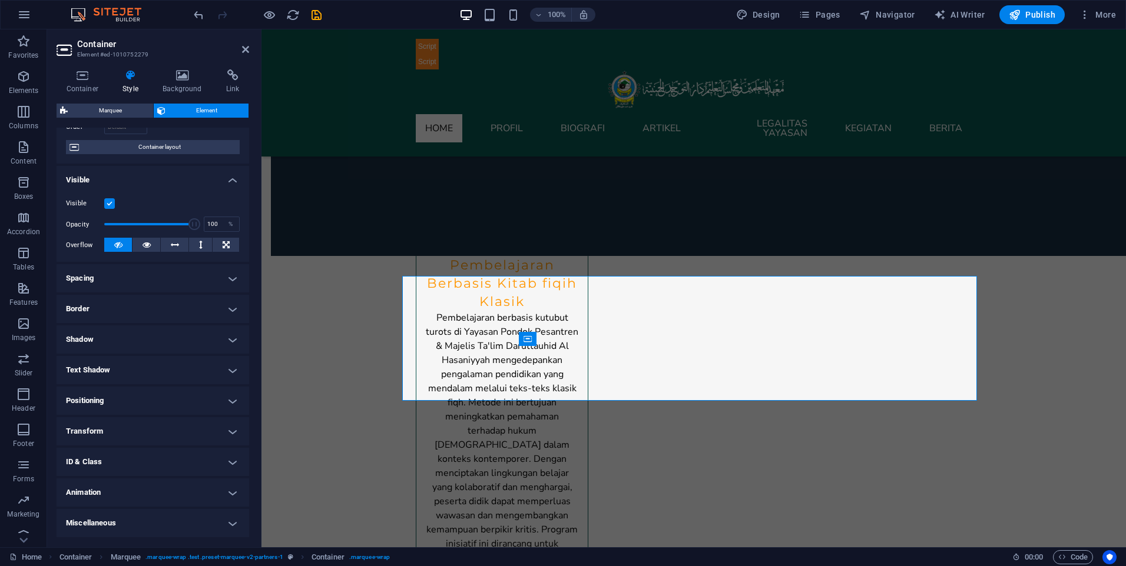
scroll to position [88, 0]
click at [194, 88] on h4 "Background" at bounding box center [185, 81] width 64 height 25
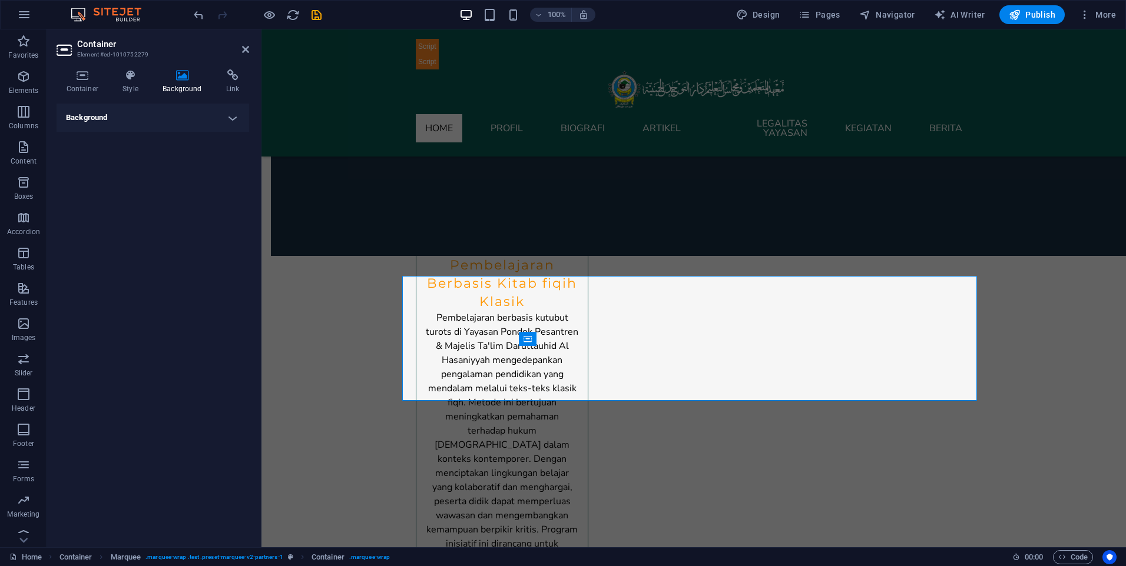
click at [237, 115] on h4 "Background" at bounding box center [153, 118] width 193 height 28
click at [236, 113] on h4 "Background" at bounding box center [153, 114] width 193 height 21
click at [236, 85] on h4 "Link" at bounding box center [232, 81] width 33 height 25
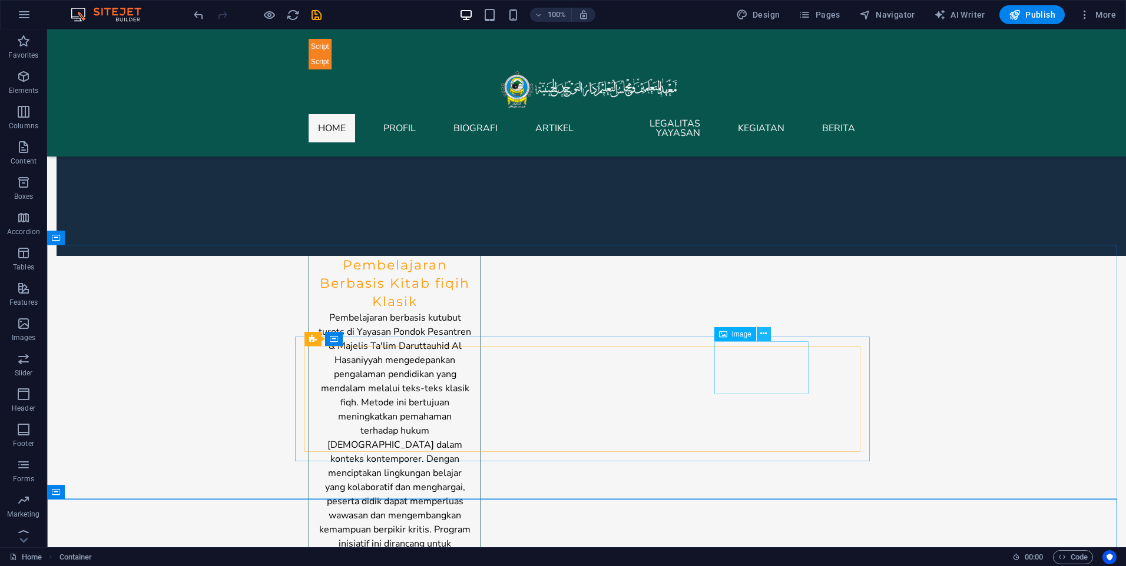
click at [764, 327] on button at bounding box center [764, 334] width 14 height 14
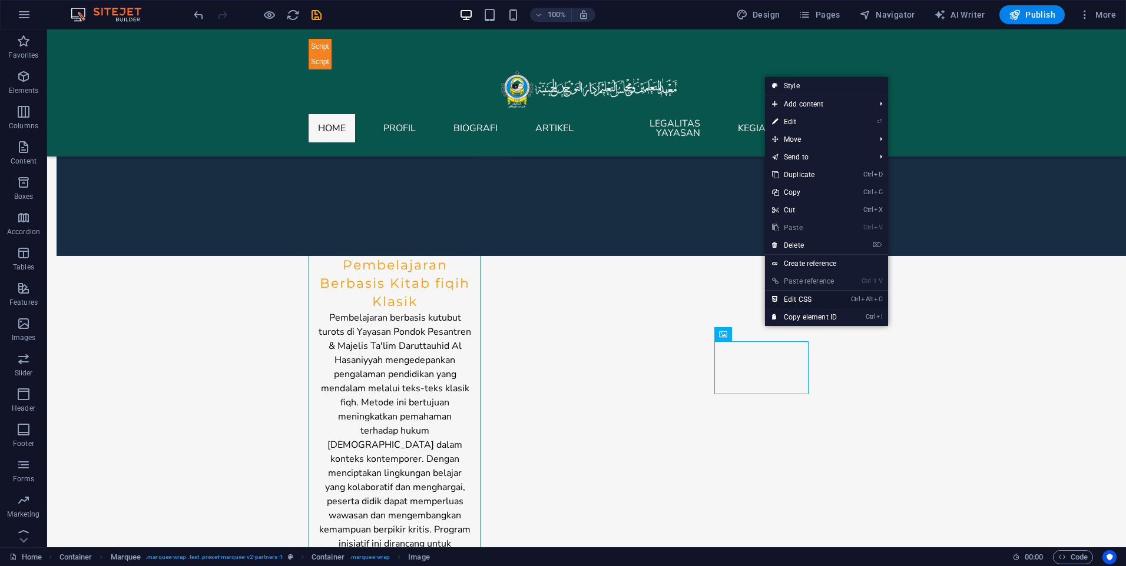
click at [788, 297] on link "Ctrl Alt C Edit CSS" at bounding box center [804, 300] width 79 height 18
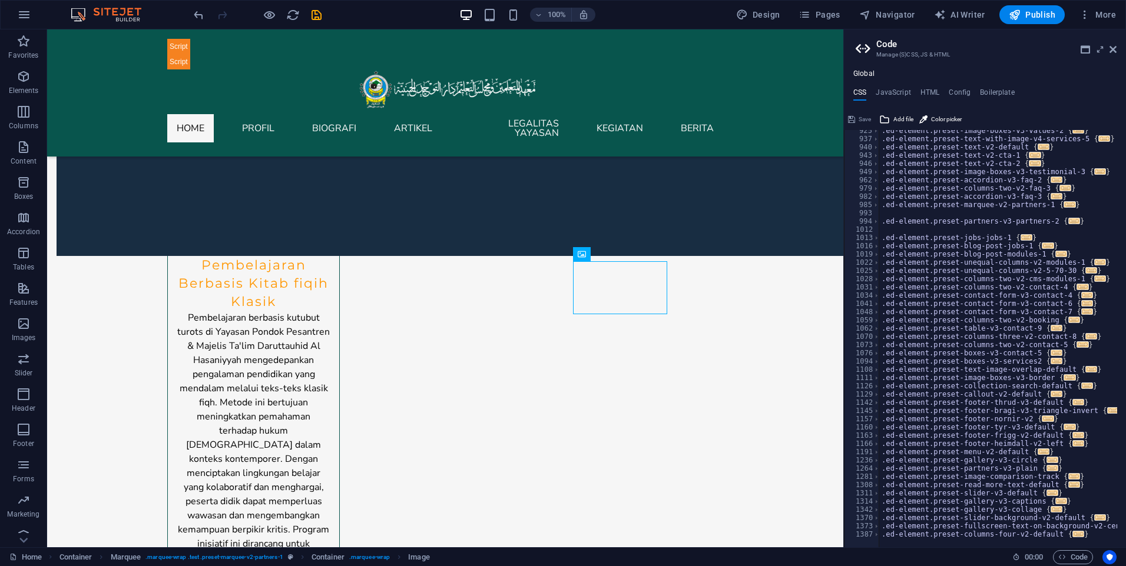
scroll to position [729, 0]
click at [1042, 418] on span "..." at bounding box center [1048, 419] width 12 height 6
type textarea ".ed-element.preset-footer-nornir-v2 {"
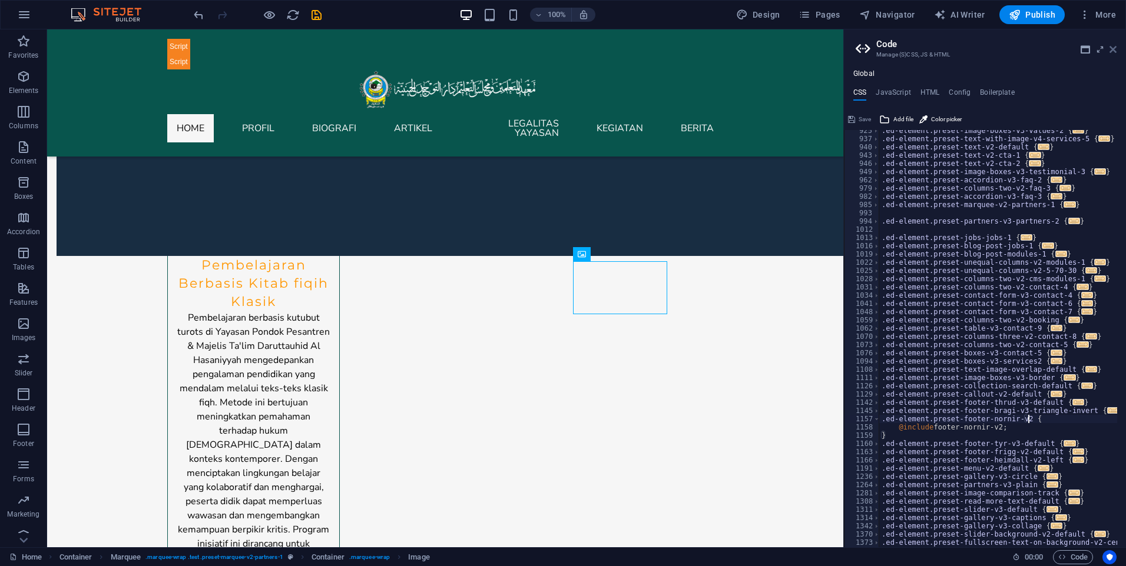
click at [1115, 46] on icon at bounding box center [1112, 49] width 7 height 9
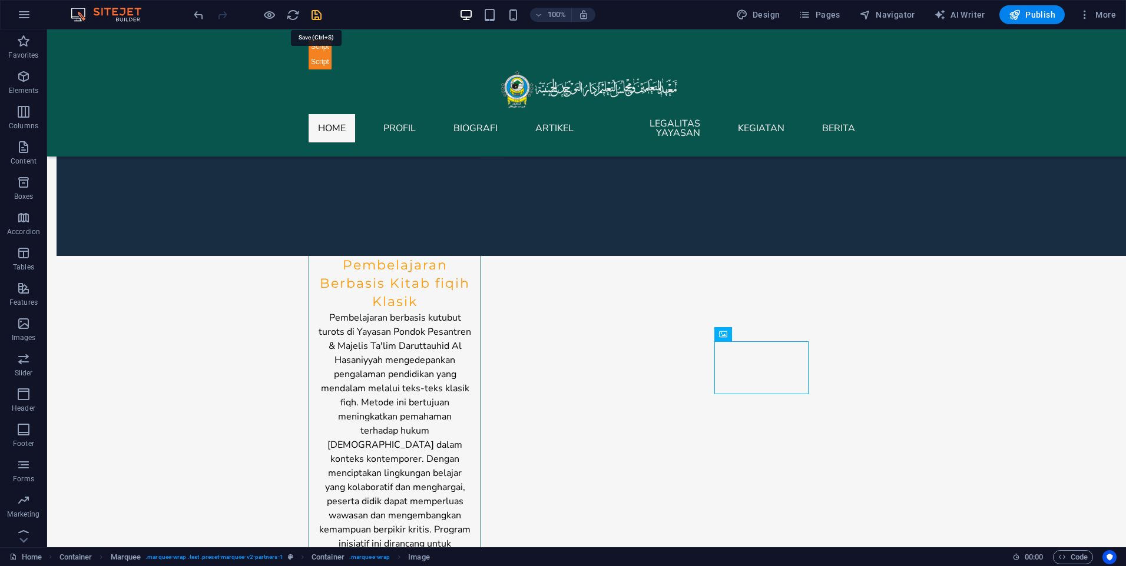
click at [321, 13] on icon "save" at bounding box center [317, 15] width 14 height 14
checkbox input "false"
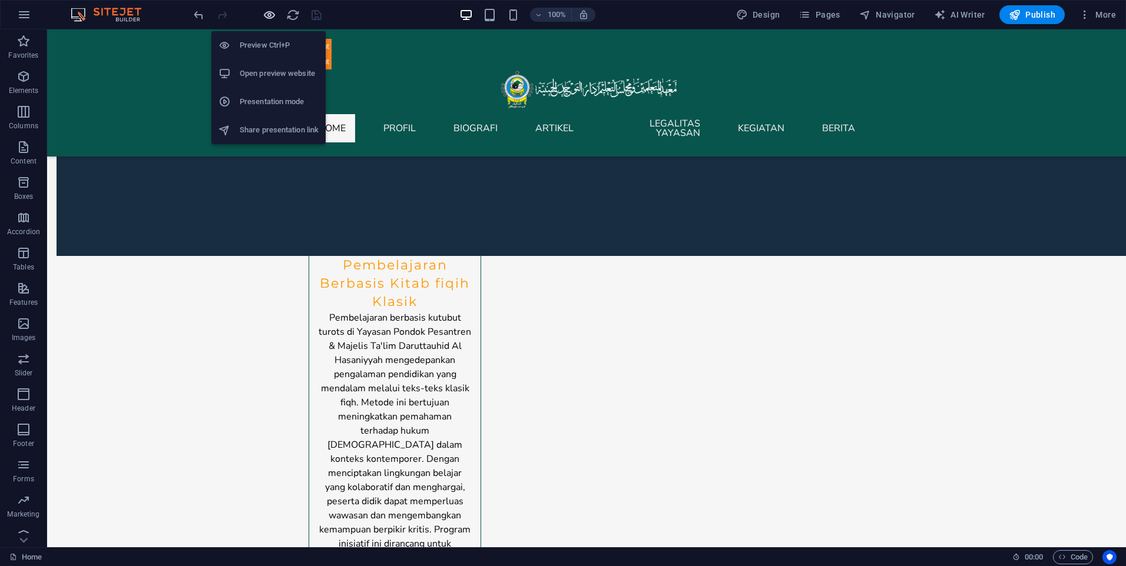
click at [274, 11] on icon "button" at bounding box center [270, 15] width 14 height 14
